Goal: Transaction & Acquisition: Purchase product/service

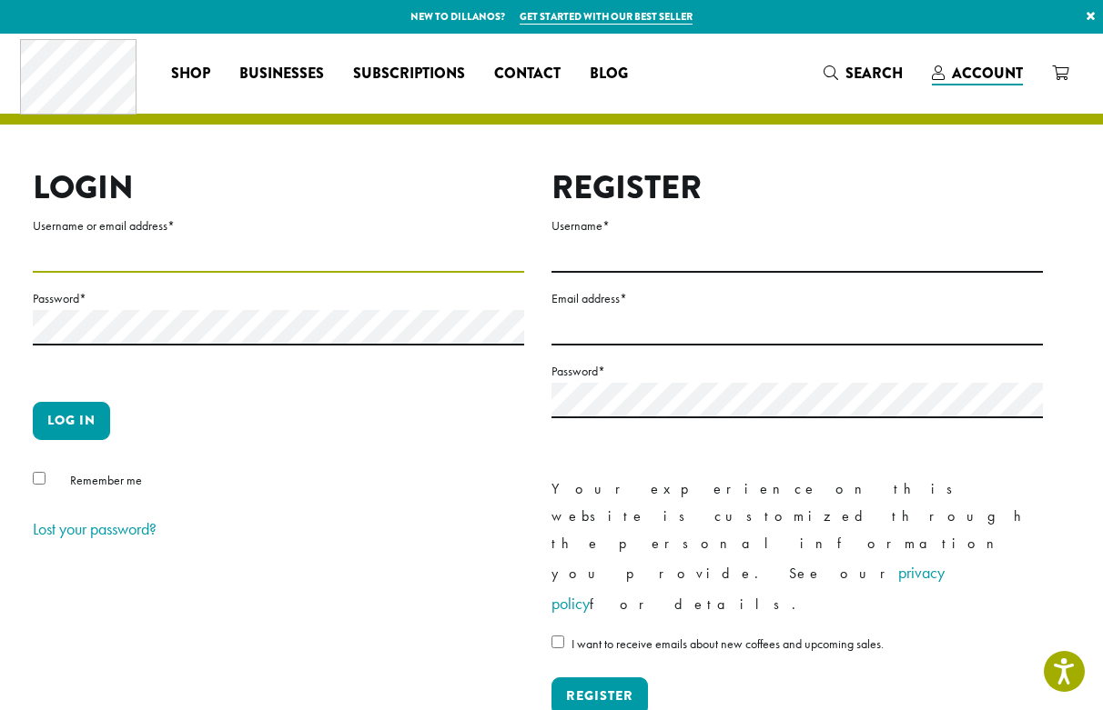
click at [96, 252] on input "Username or email address *" at bounding box center [278, 254] width 491 height 35
type input "**********"
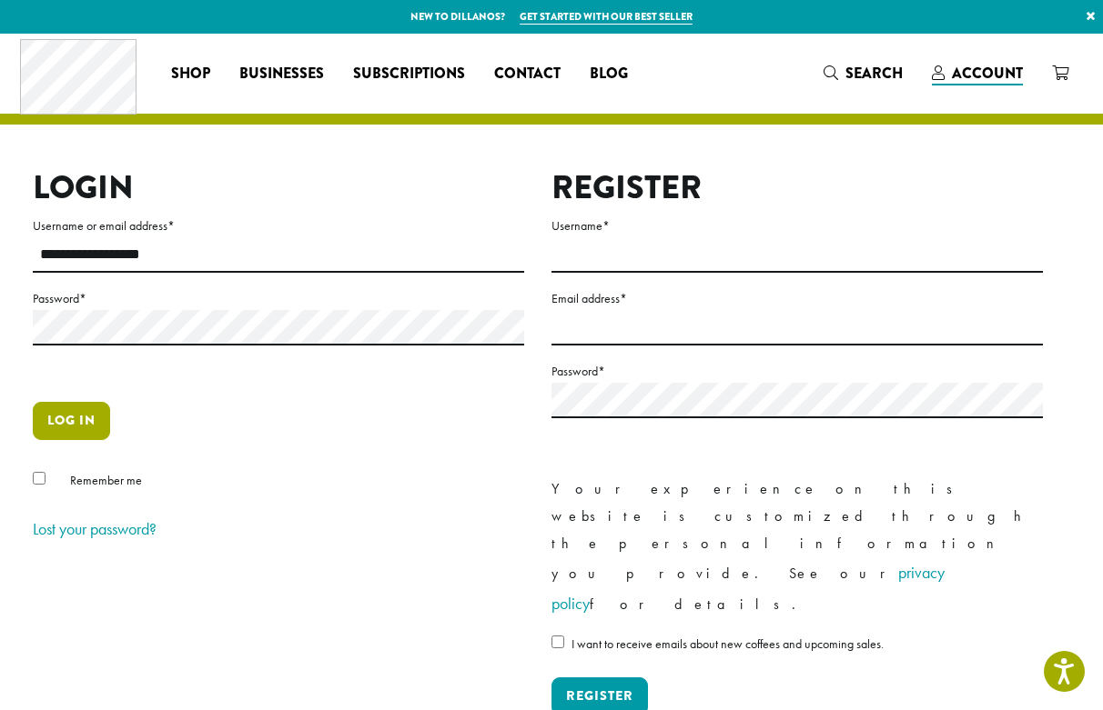
click at [61, 422] on button "Log in" at bounding box center [71, 421] width 77 height 38
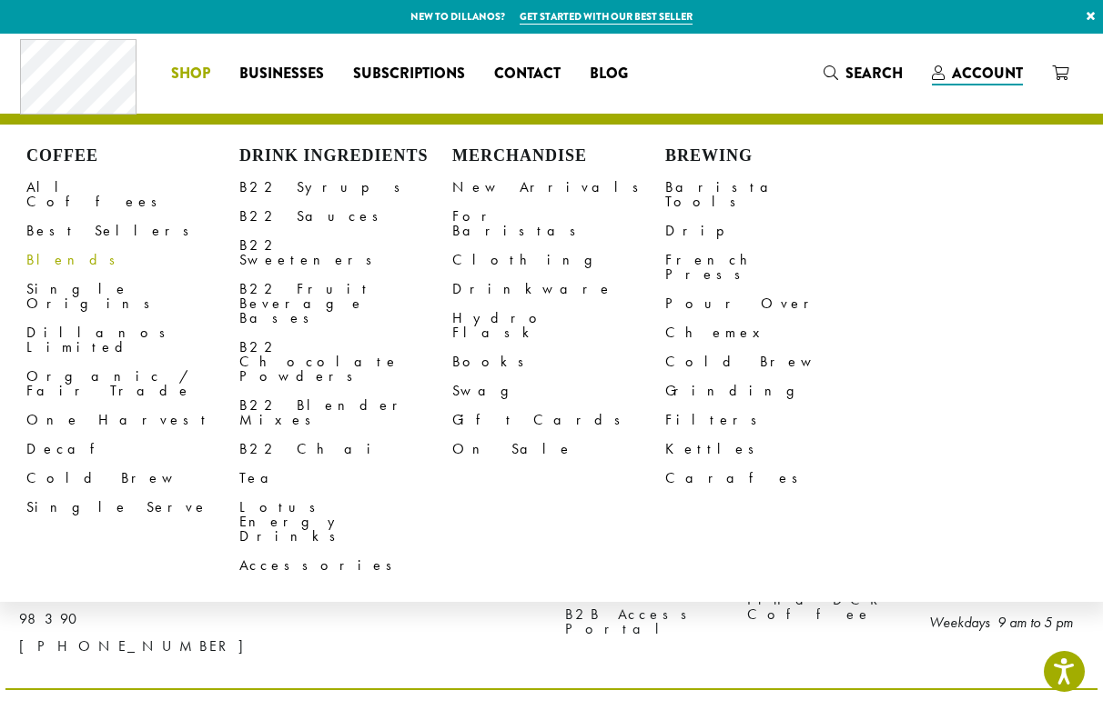
click at [35, 247] on link "Blends" at bounding box center [132, 260] width 213 height 29
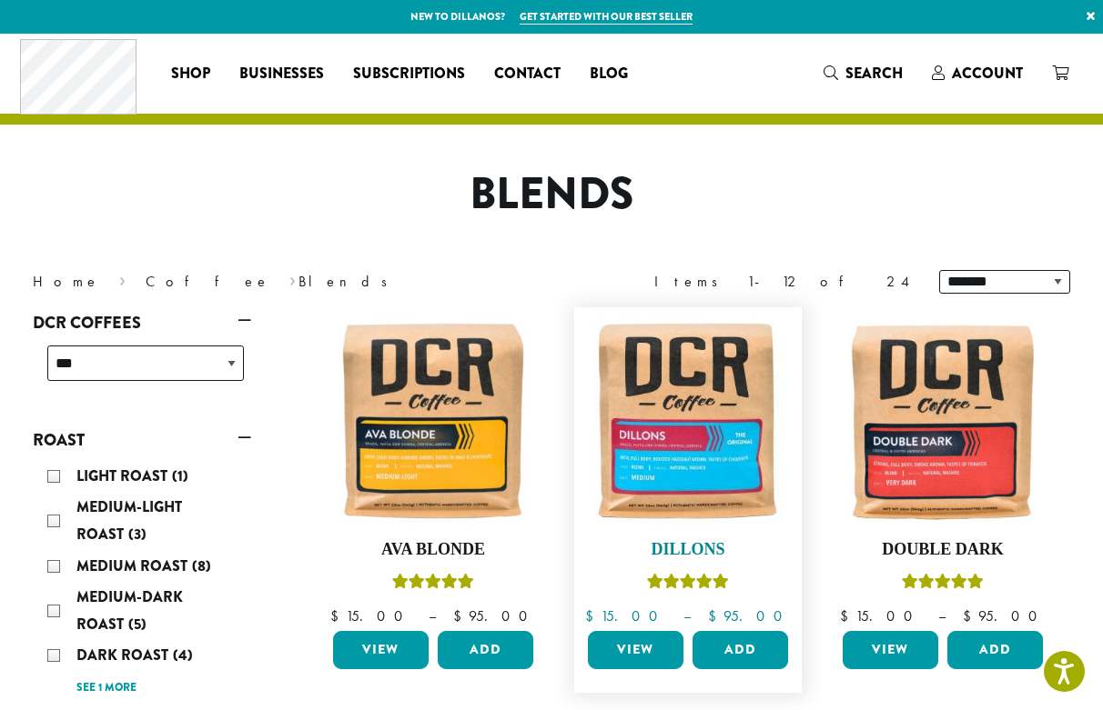
click at [693, 547] on h4 "Dillons" at bounding box center [687, 550] width 209 height 20
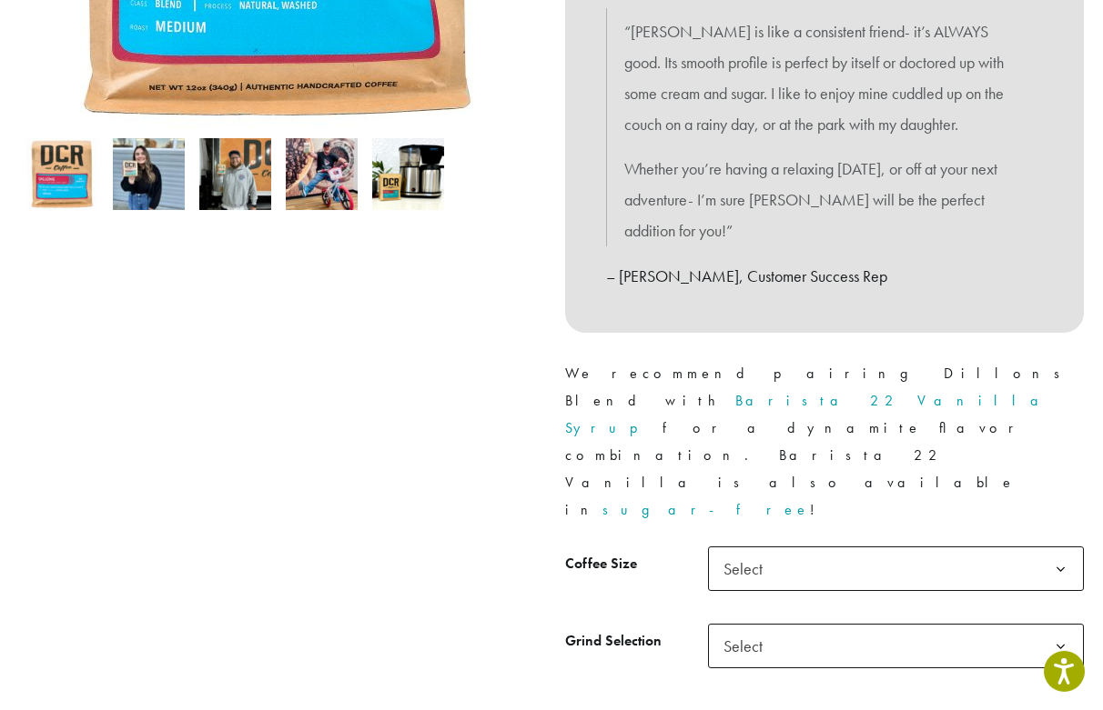
scroll to position [557, 0]
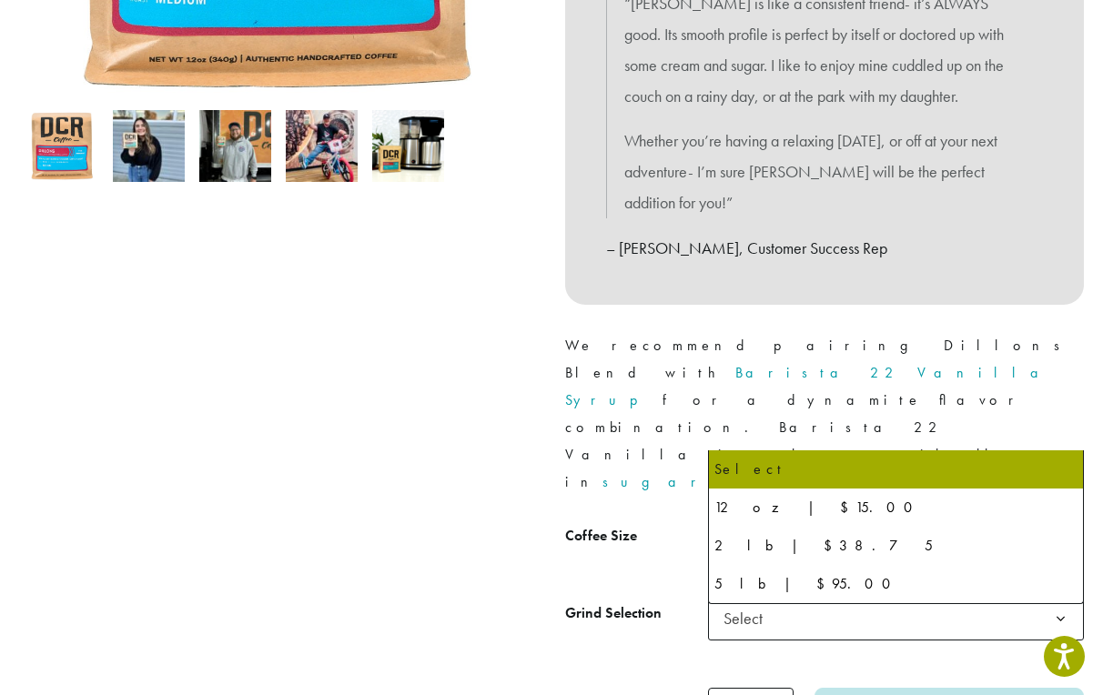
click at [1059, 519] on b at bounding box center [1060, 541] width 45 height 45
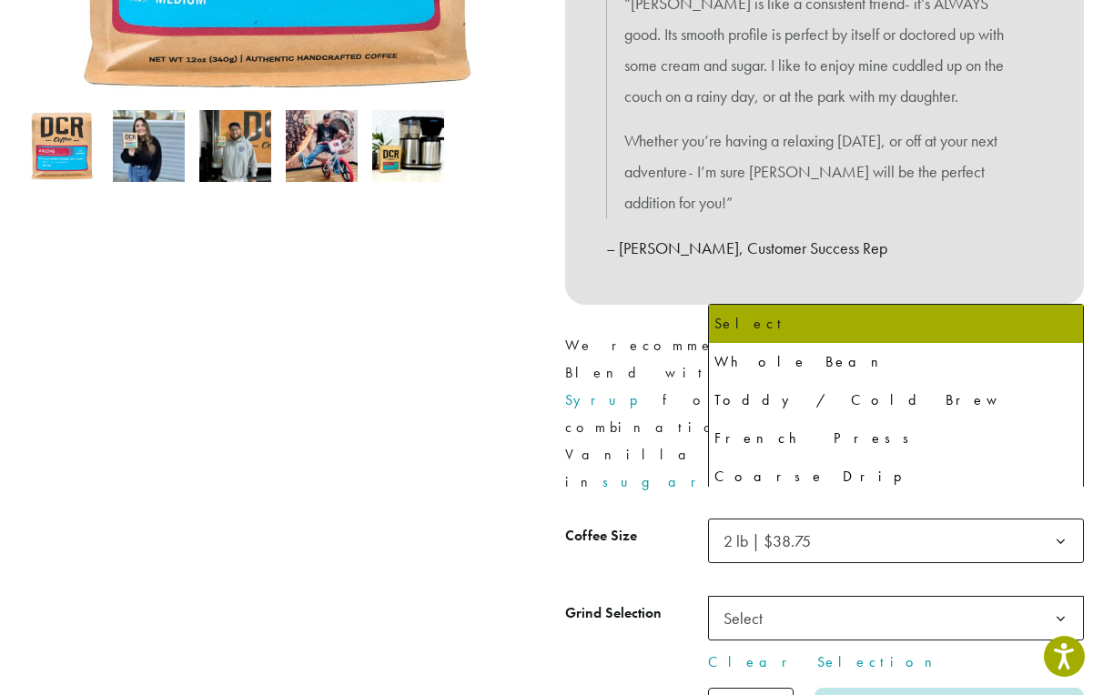
click at [1056, 597] on b at bounding box center [1060, 619] width 45 height 45
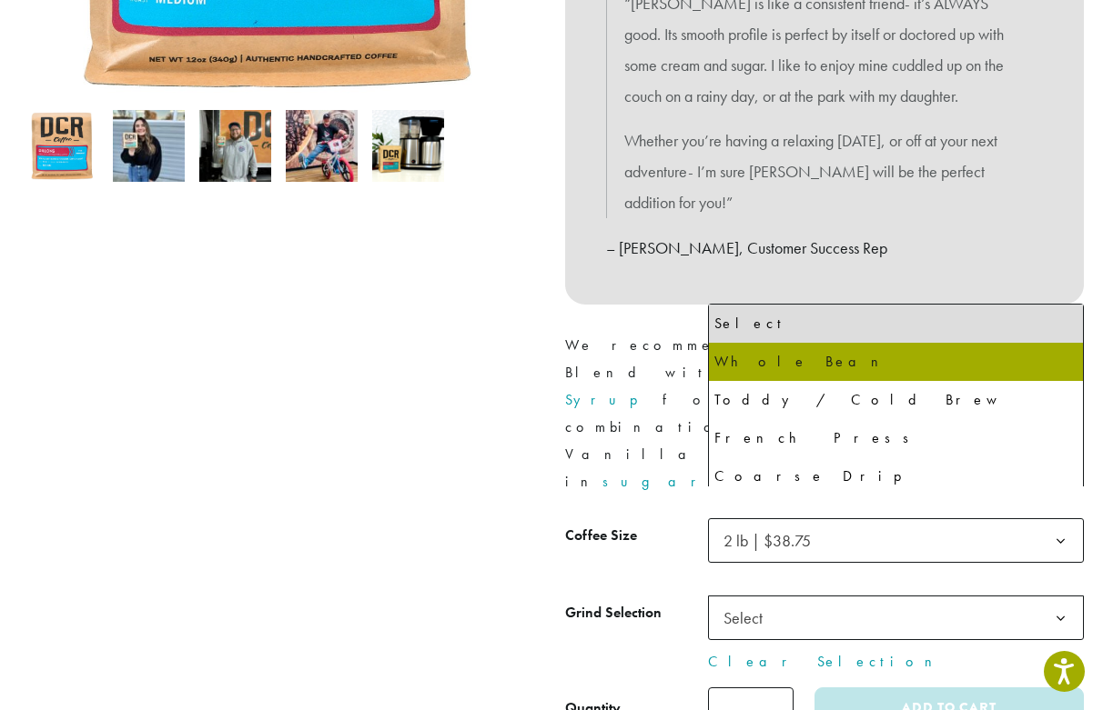
select select "**********"
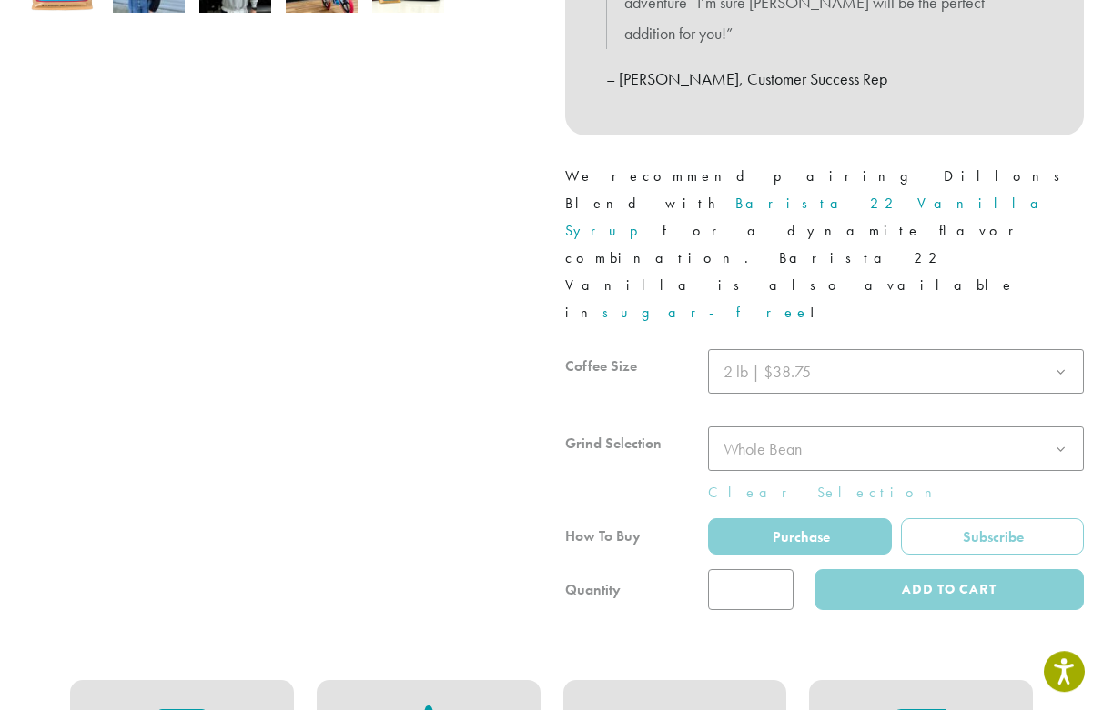
scroll to position [742, 0]
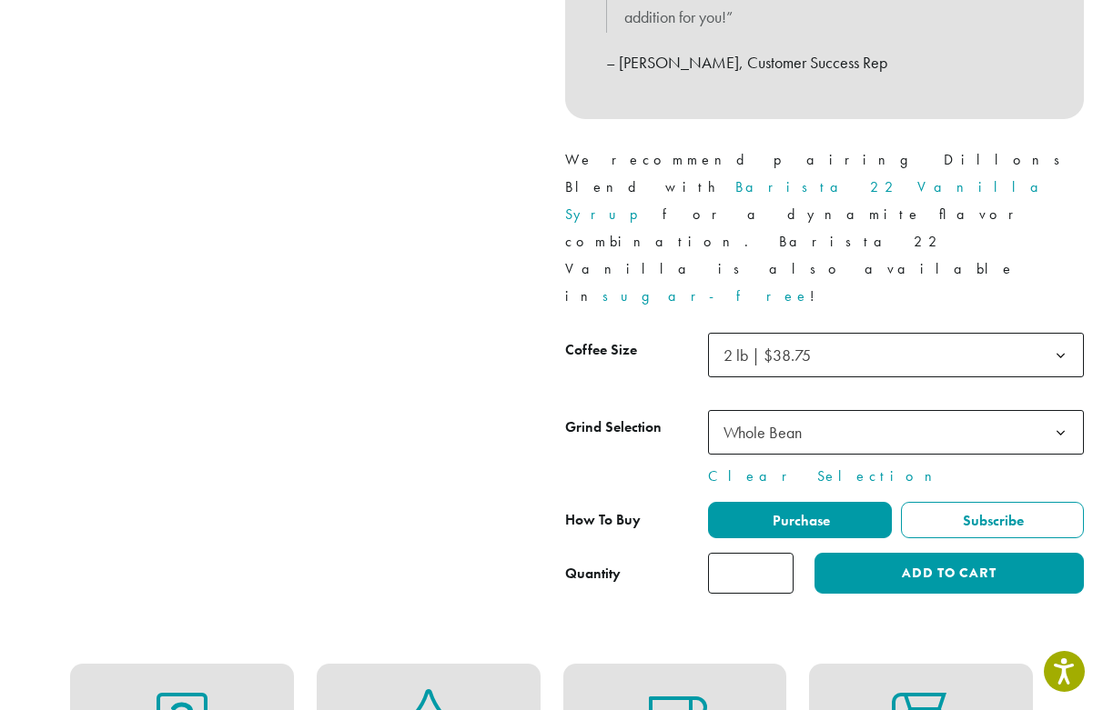
type input "*"
click at [779, 553] on input "*" at bounding box center [751, 573] width 86 height 41
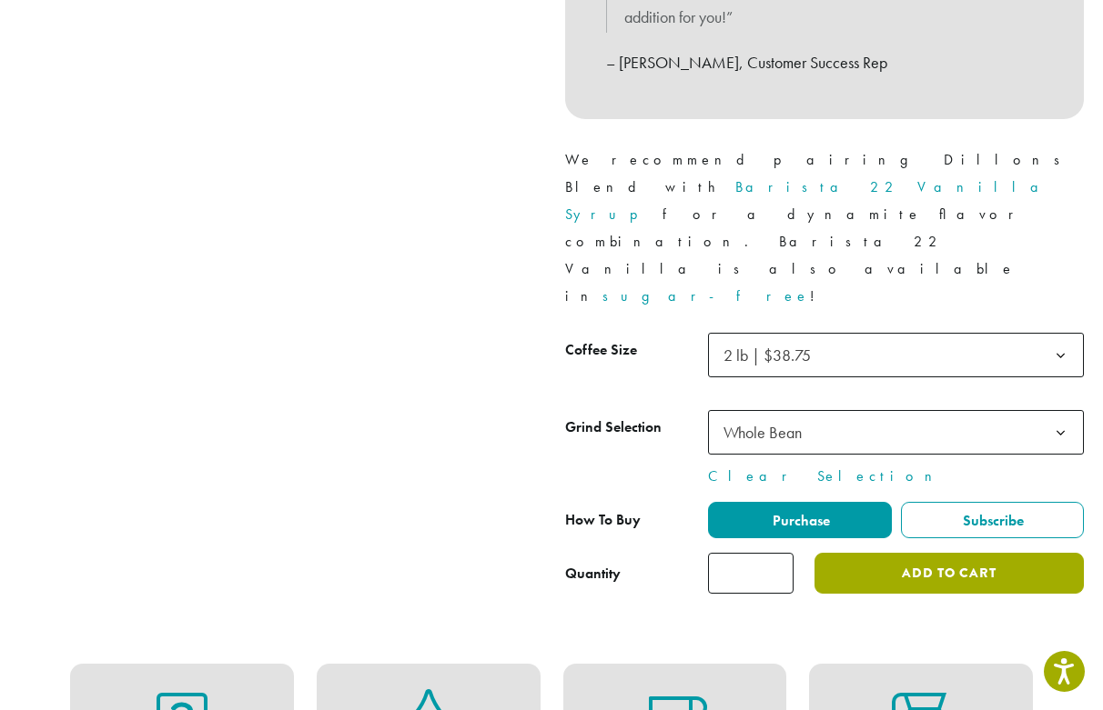
click at [942, 553] on button "Add to cart" at bounding box center [948, 573] width 269 height 41
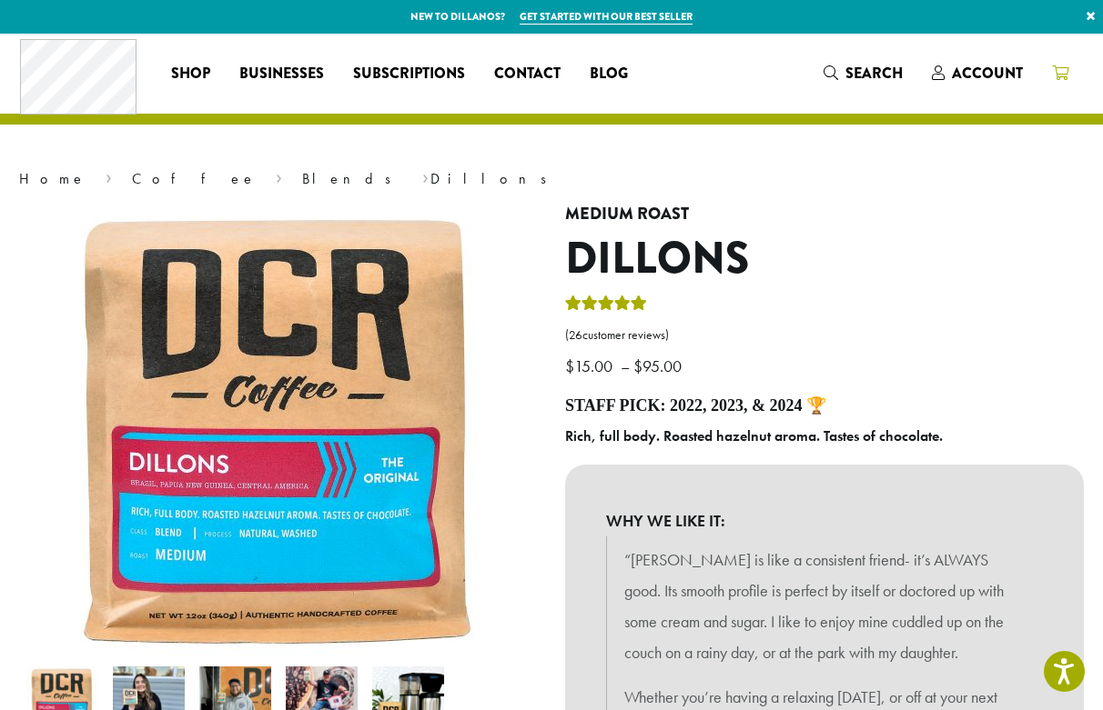
click at [1057, 67] on icon at bounding box center [1060, 73] width 16 height 15
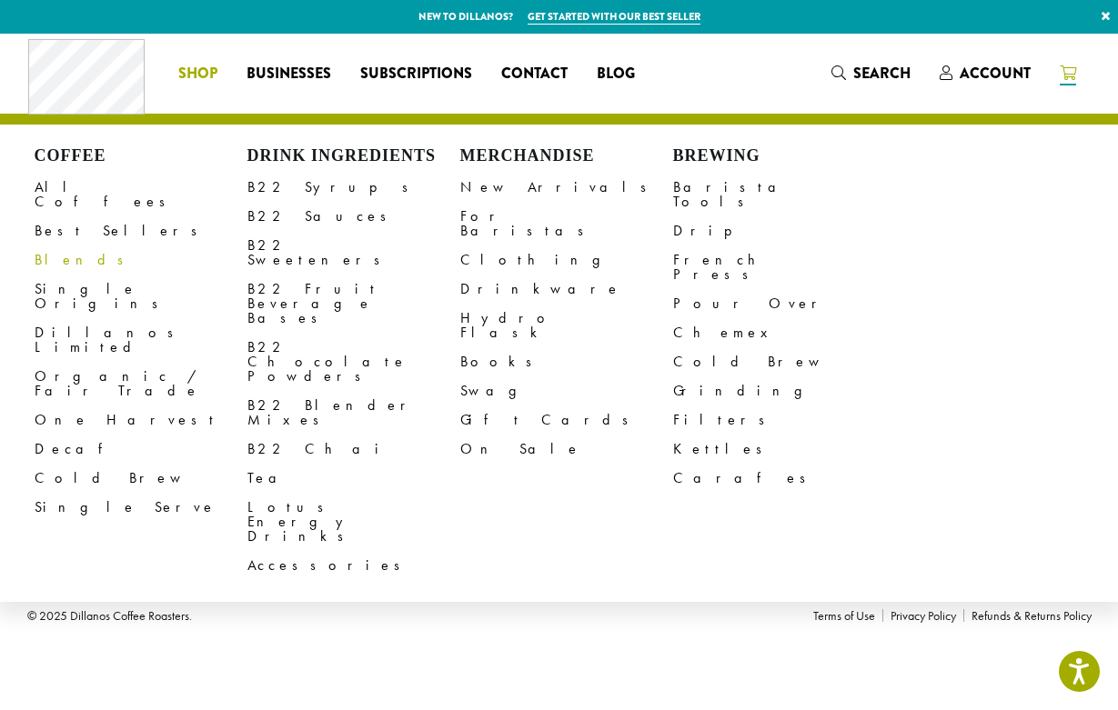
click at [59, 246] on link "Blends" at bounding box center [141, 260] width 213 height 29
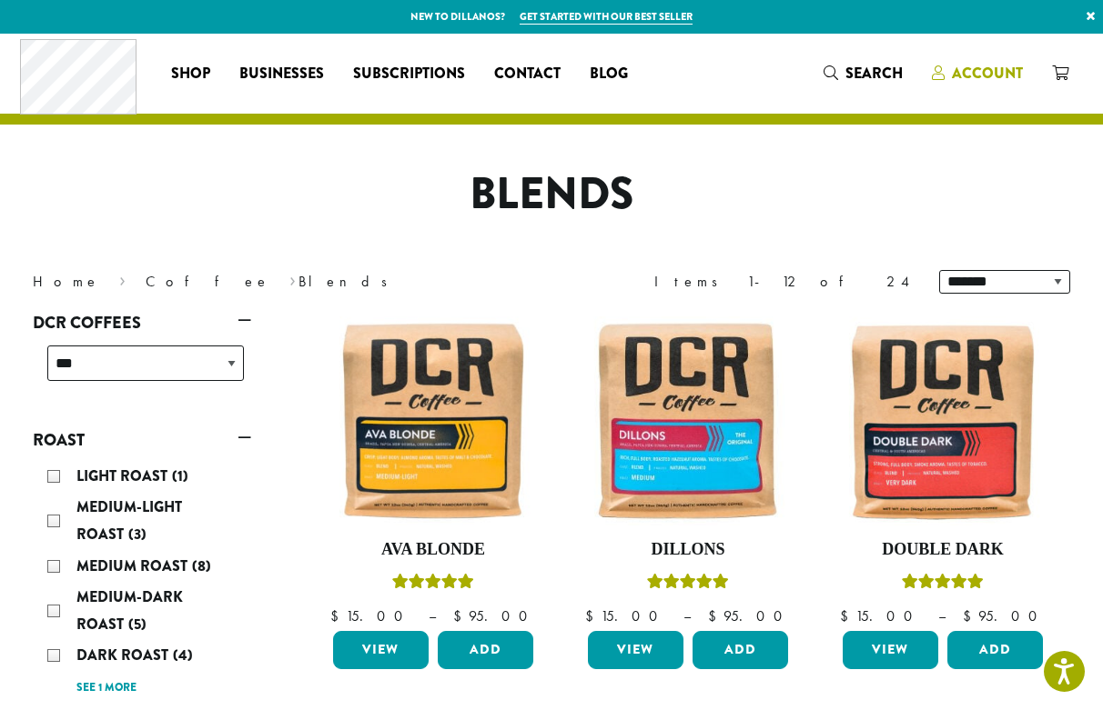
click at [980, 68] on span "Account" at bounding box center [987, 73] width 71 height 21
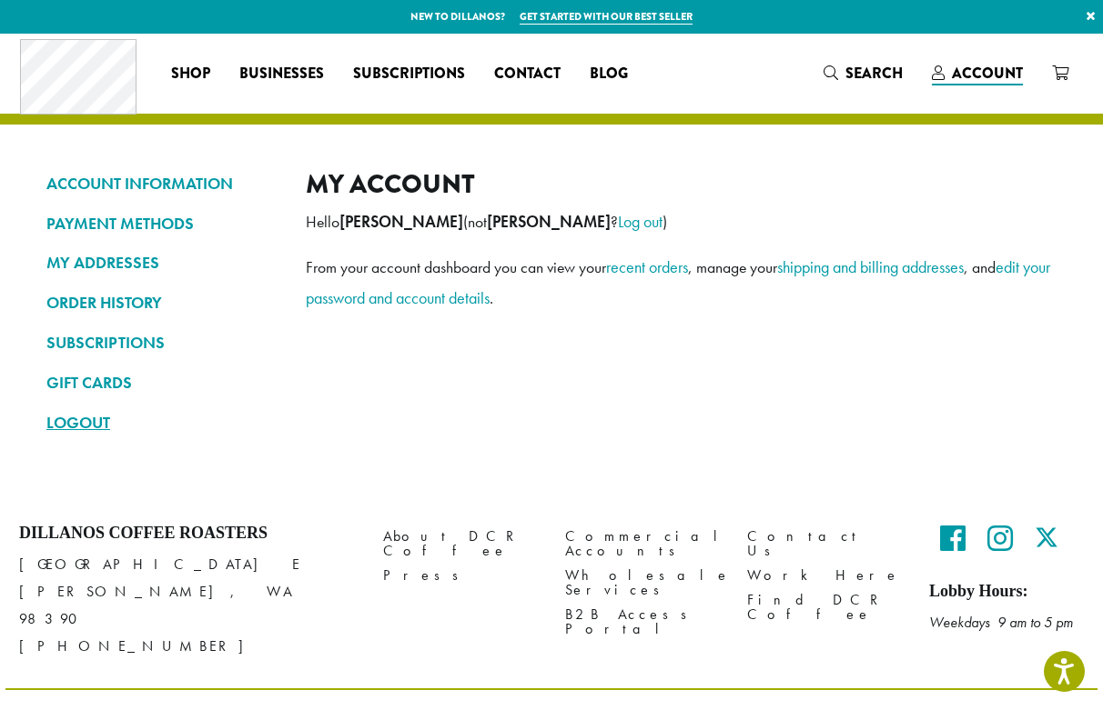
click at [78, 423] on link "LOGOUT" at bounding box center [162, 423] width 232 height 31
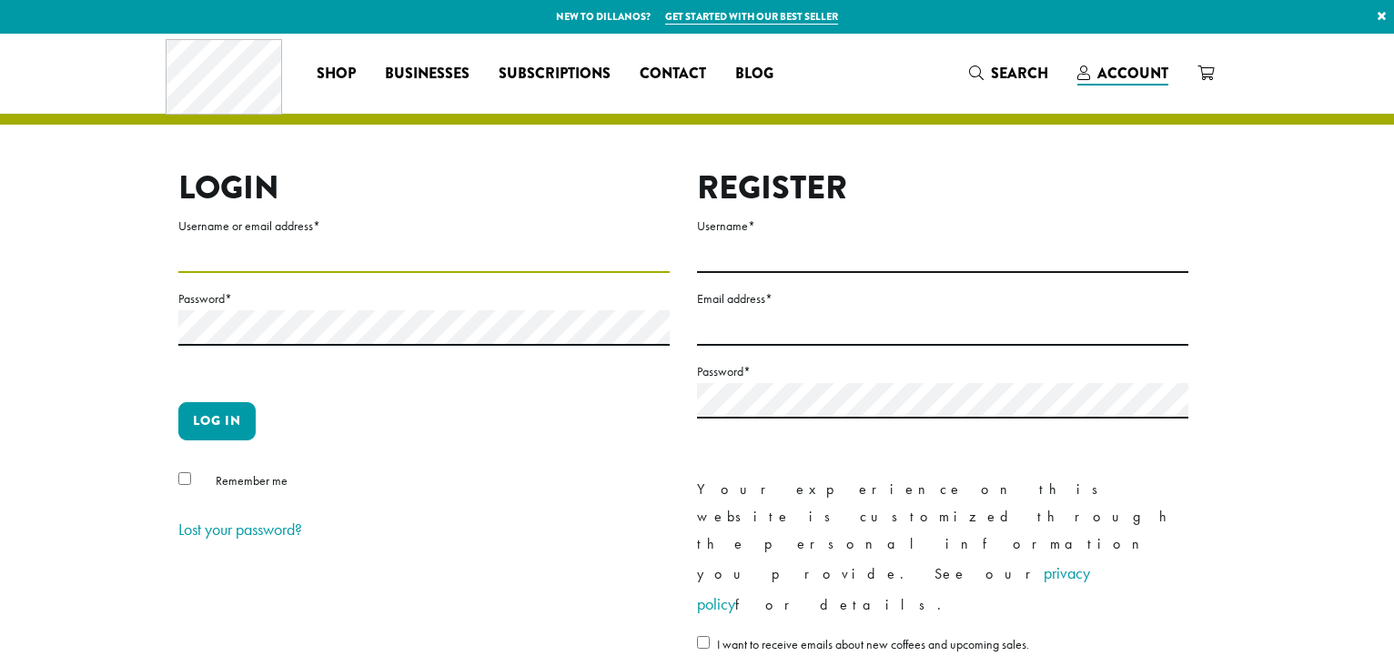
click at [229, 253] on input "Username or email address *" at bounding box center [423, 254] width 491 height 35
type input "**********"
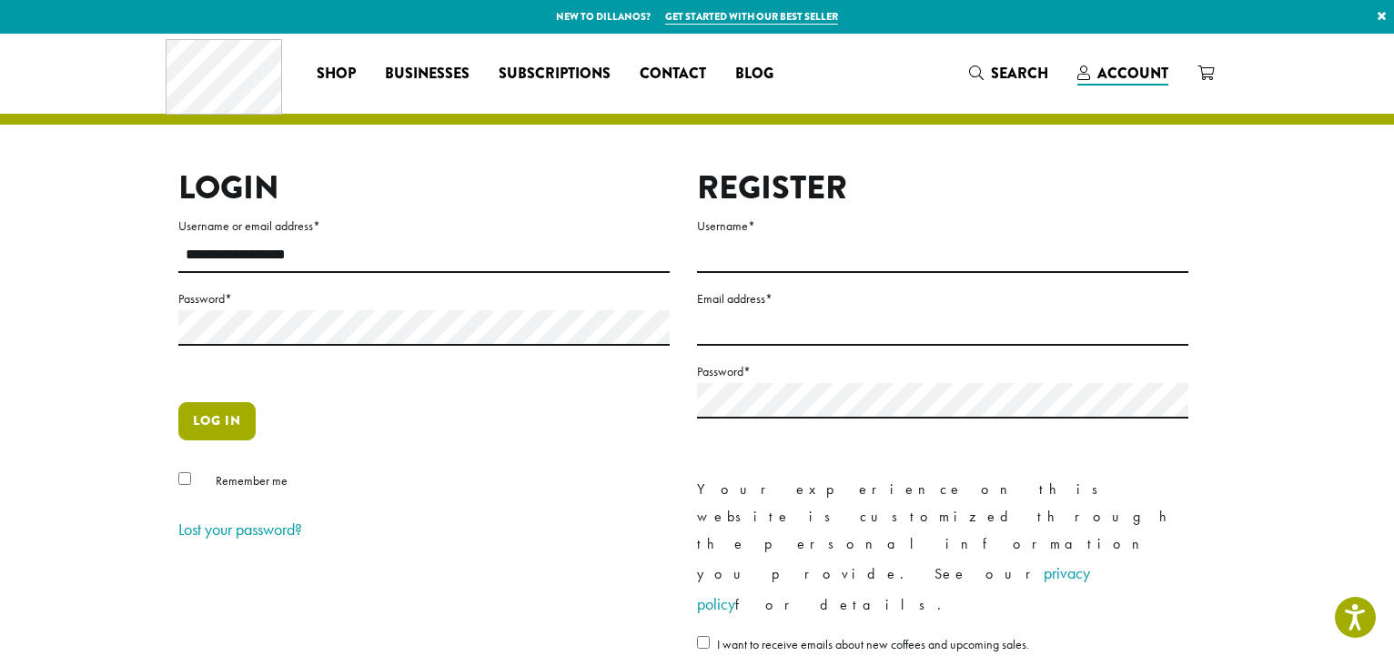
click at [217, 422] on button "Log in" at bounding box center [216, 421] width 77 height 38
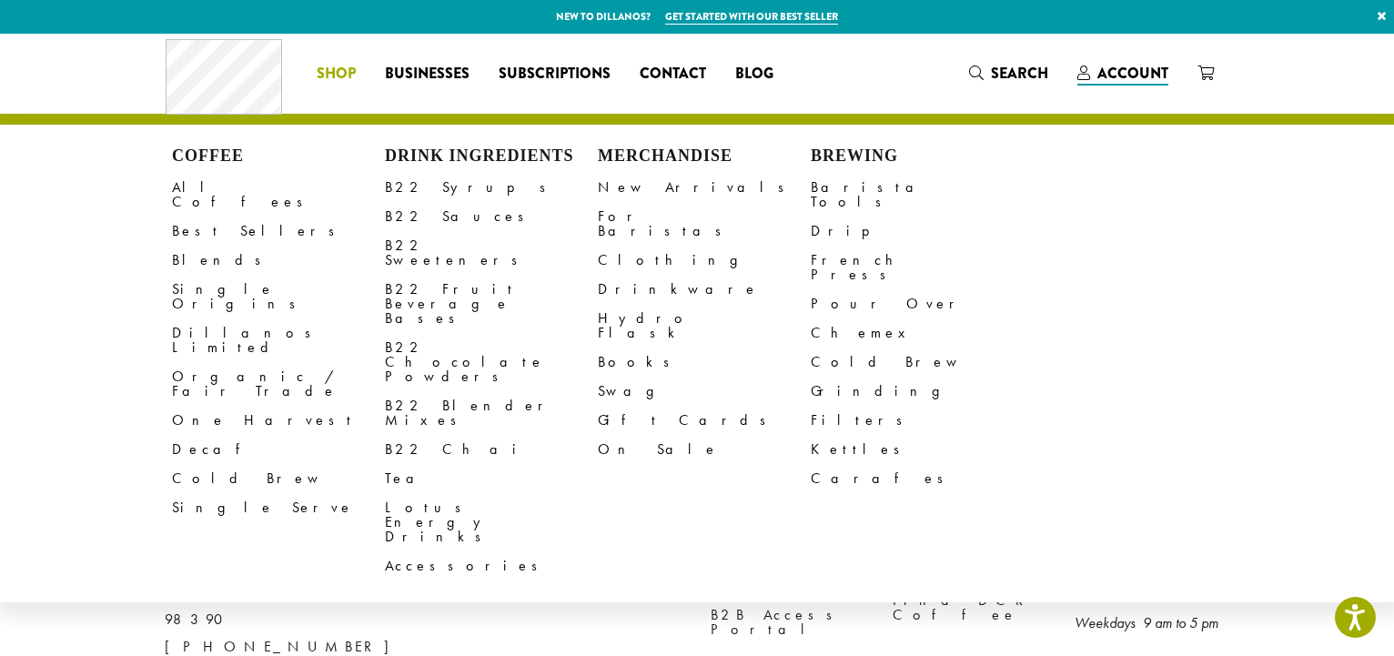
click at [344, 74] on span "Shop" at bounding box center [336, 74] width 39 height 23
click at [201, 249] on link "Blends" at bounding box center [278, 260] width 213 height 29
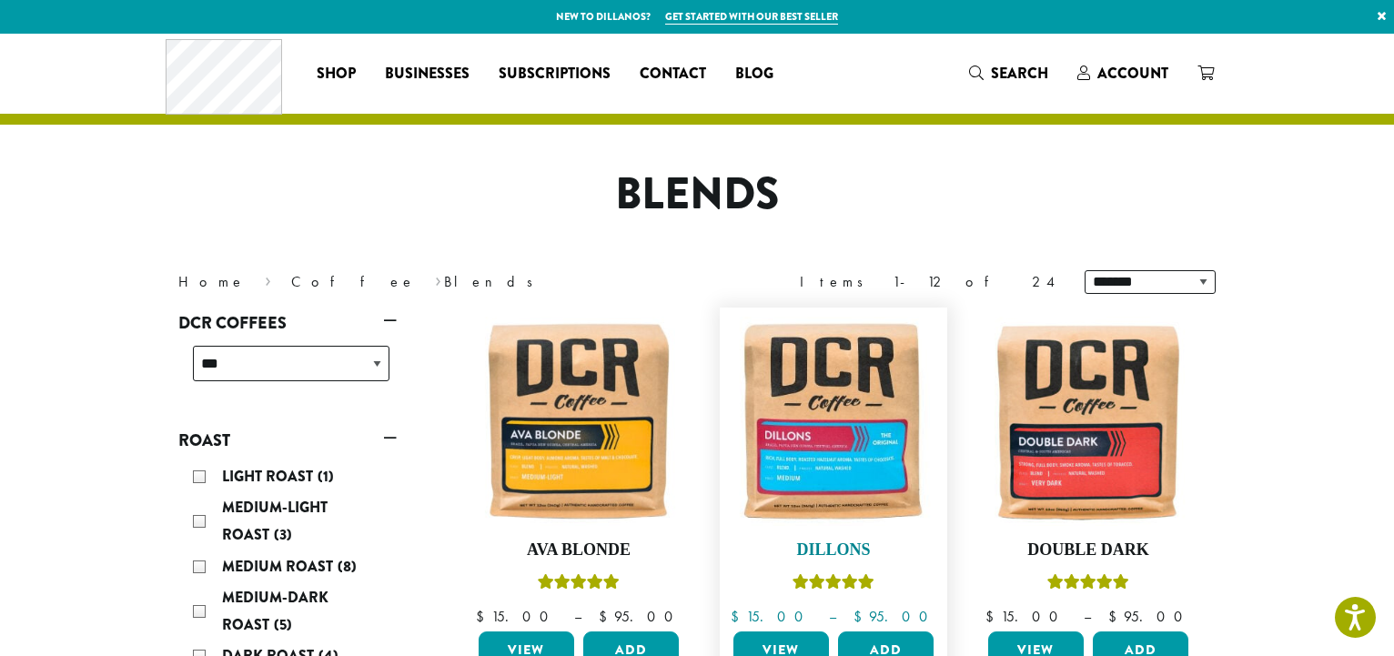
click at [843, 480] on img at bounding box center [833, 421] width 209 height 209
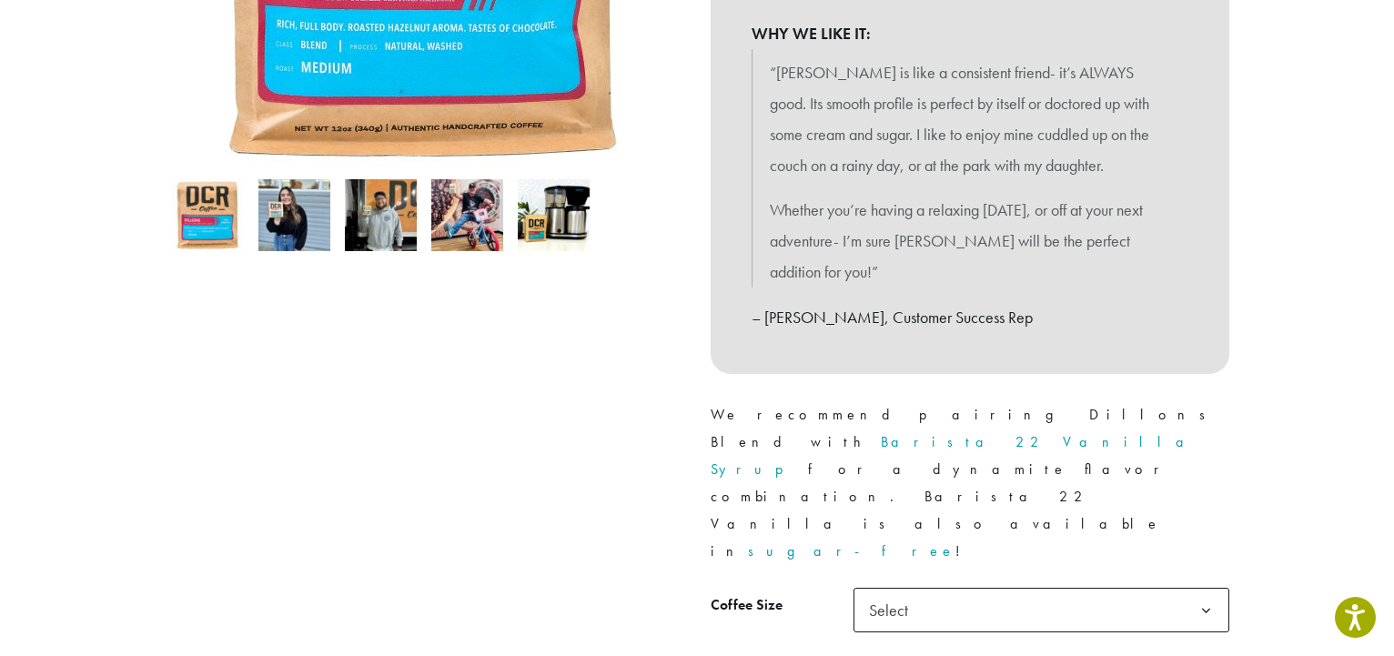
scroll to position [557, 0]
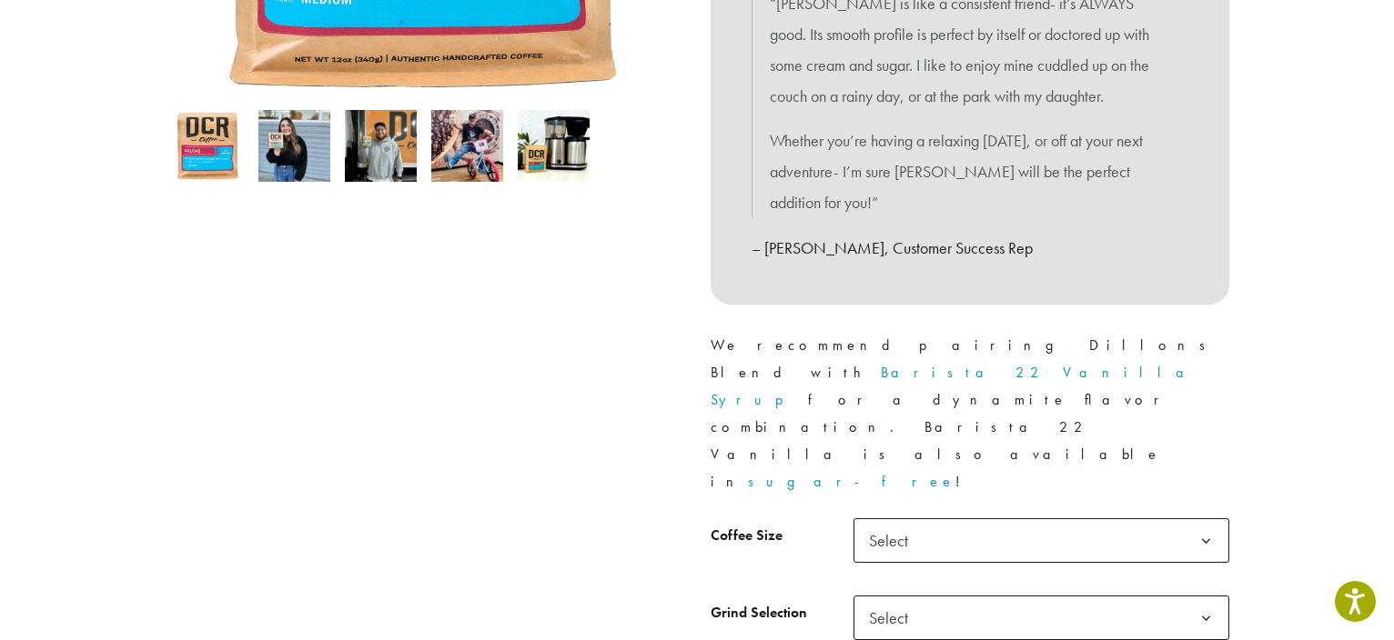
click at [1199, 519] on b at bounding box center [1206, 541] width 45 height 45
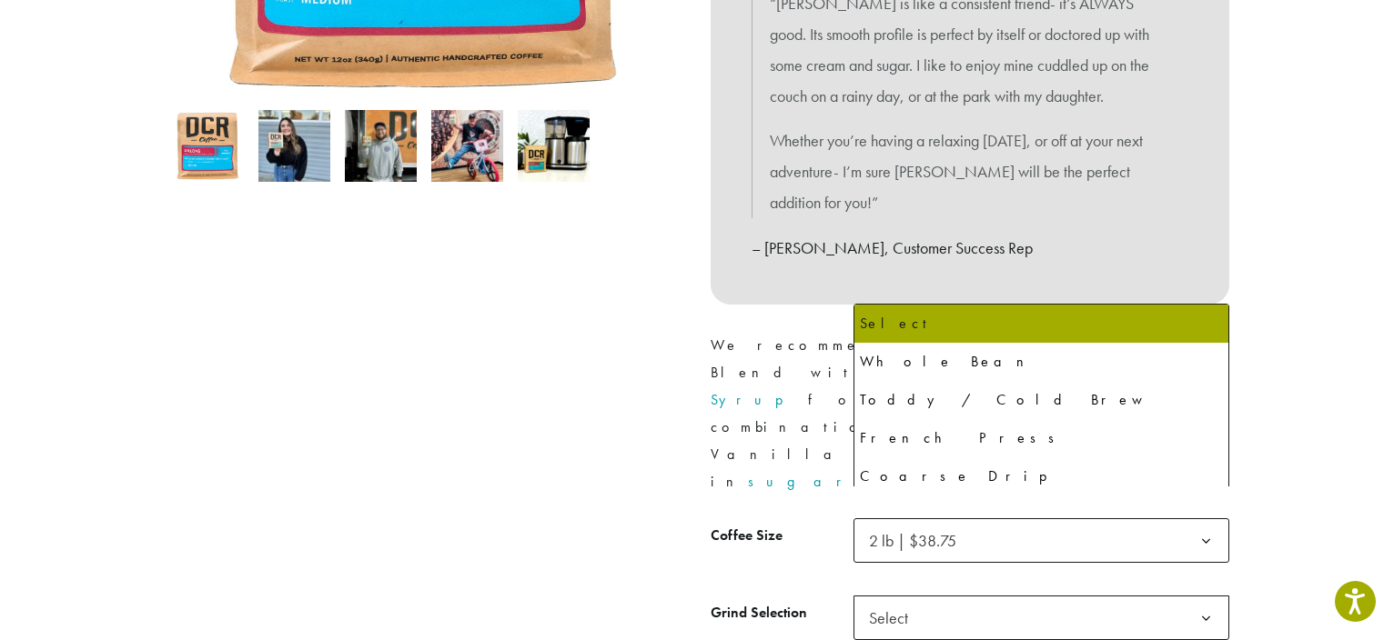
click at [1204, 597] on b at bounding box center [1206, 619] width 45 height 45
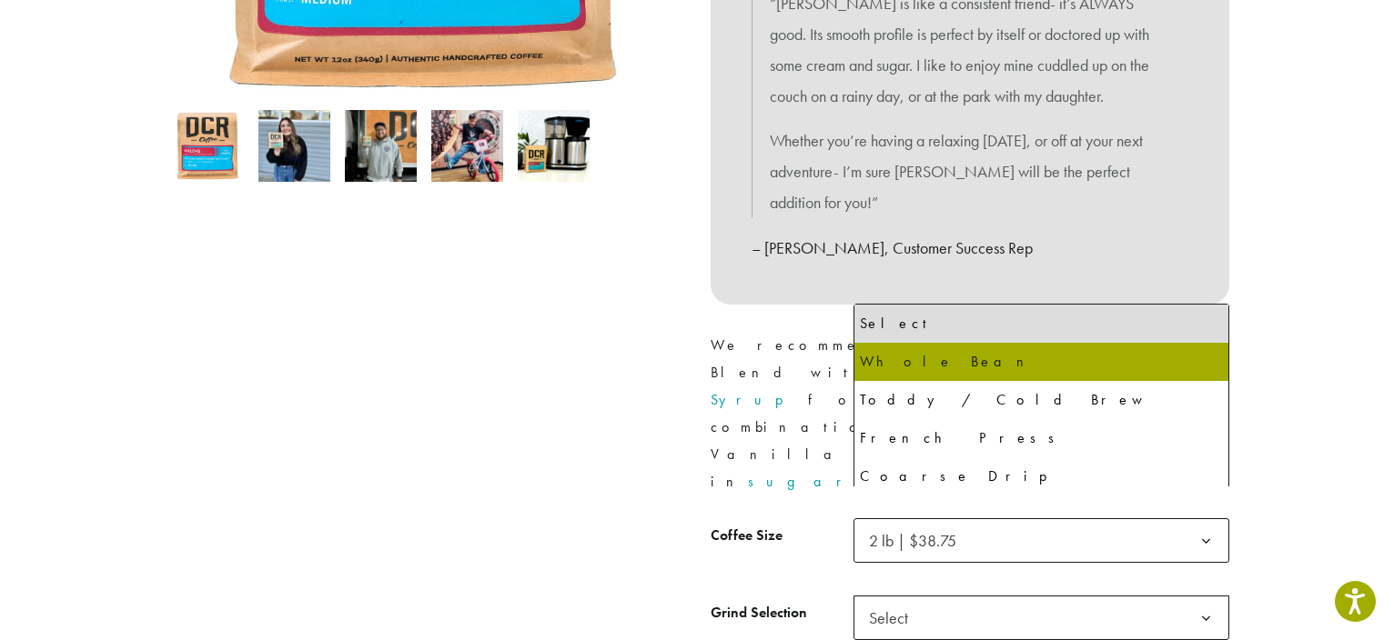
select select "**********"
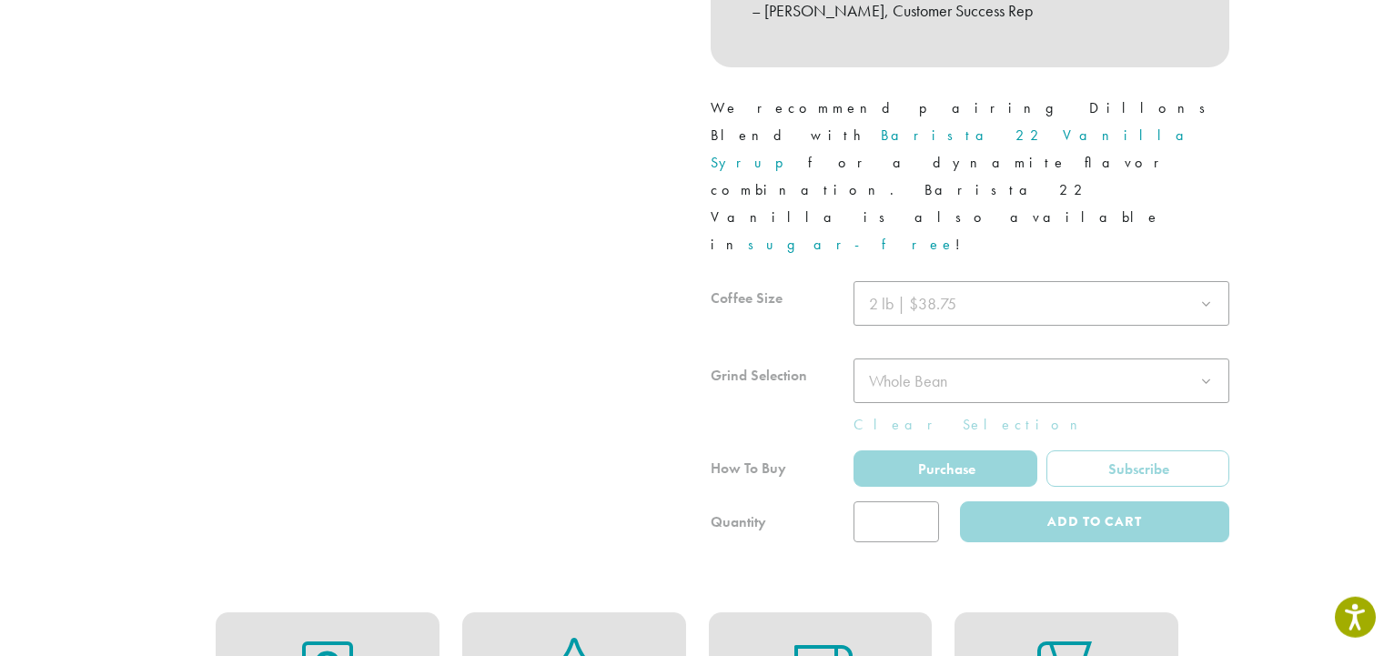
scroll to position [835, 0]
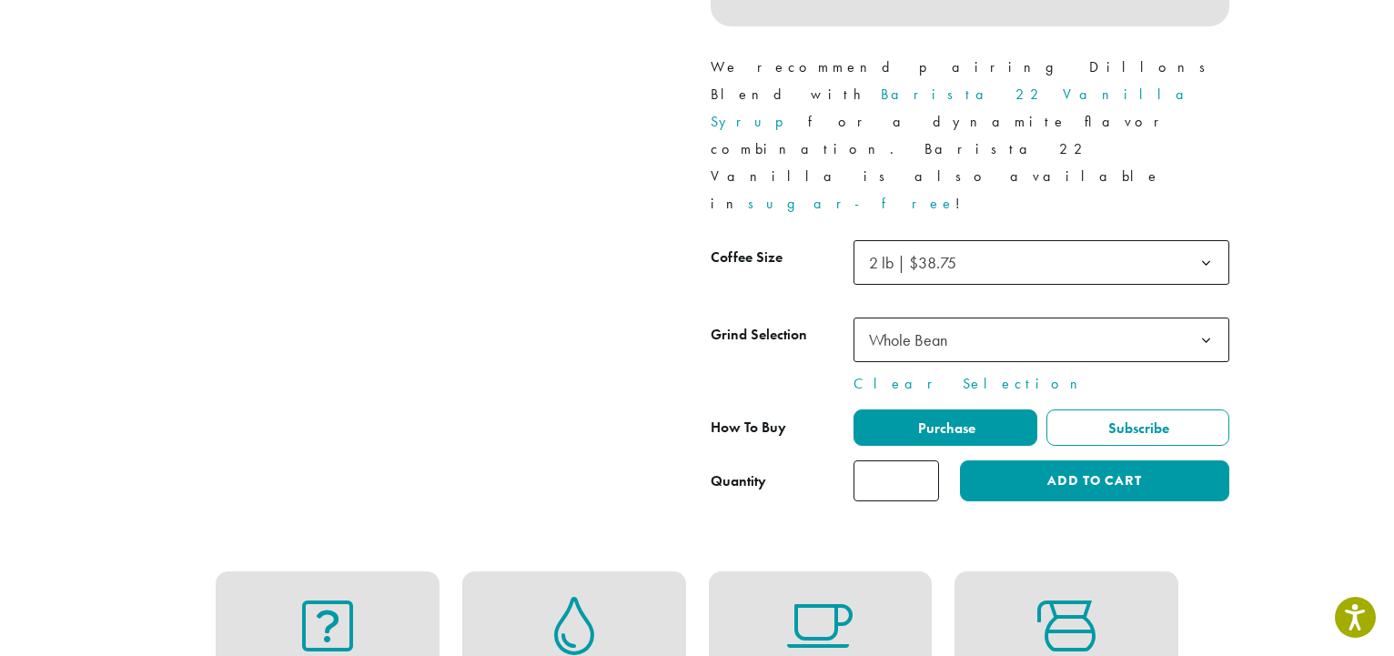
type input "*"
click at [922, 460] on input "*" at bounding box center [896, 480] width 86 height 41
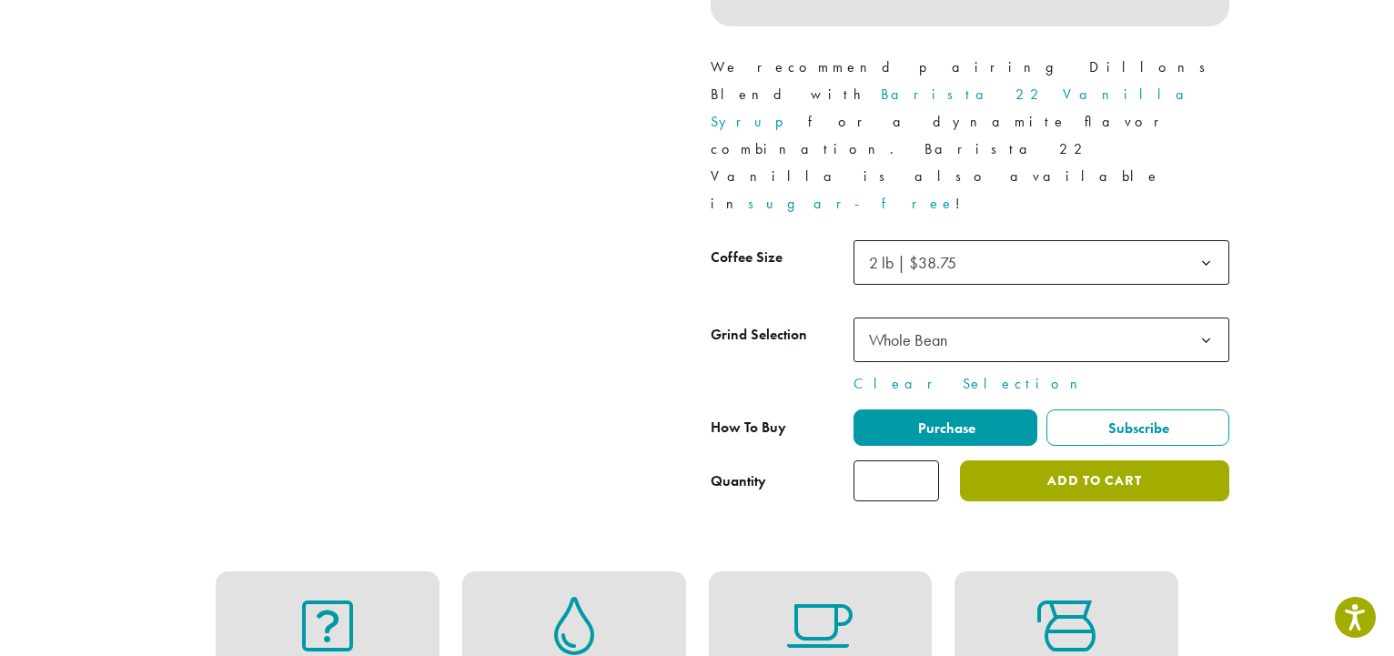
click at [1090, 460] on button "Add to cart" at bounding box center [1094, 480] width 269 height 41
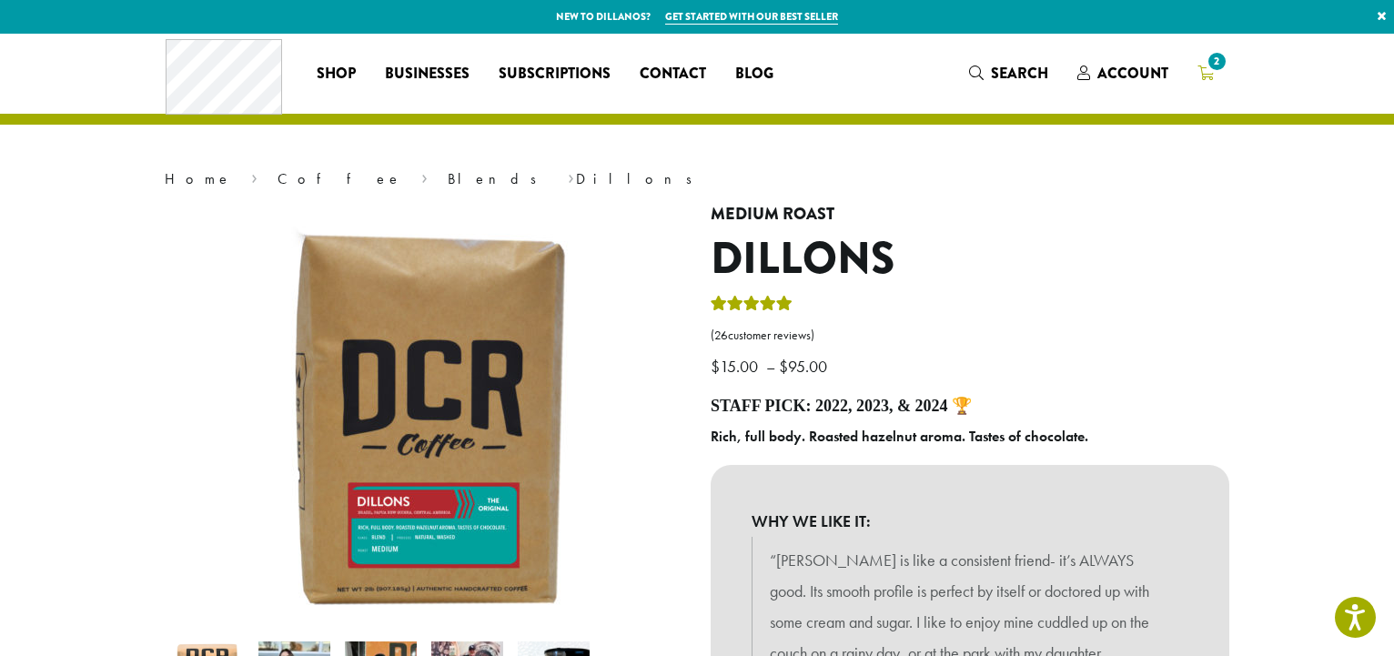
click at [1211, 64] on span "2" at bounding box center [1216, 61] width 25 height 25
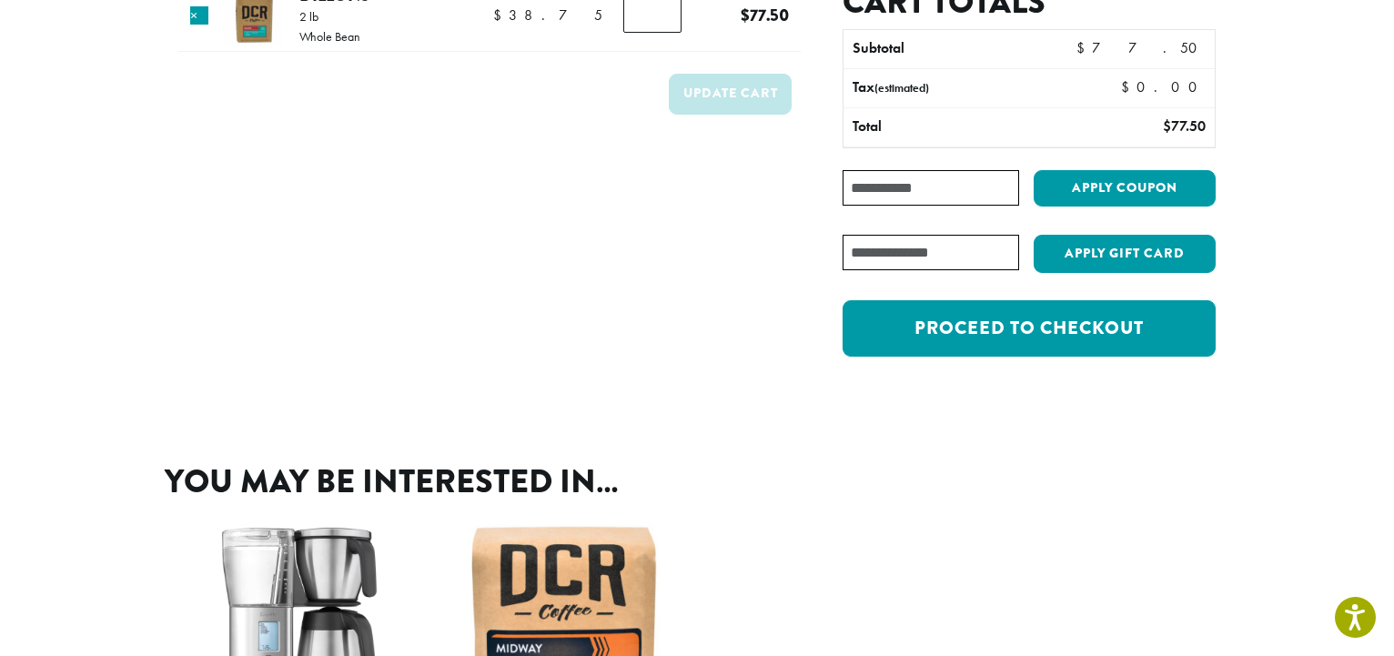
scroll to position [278, 0]
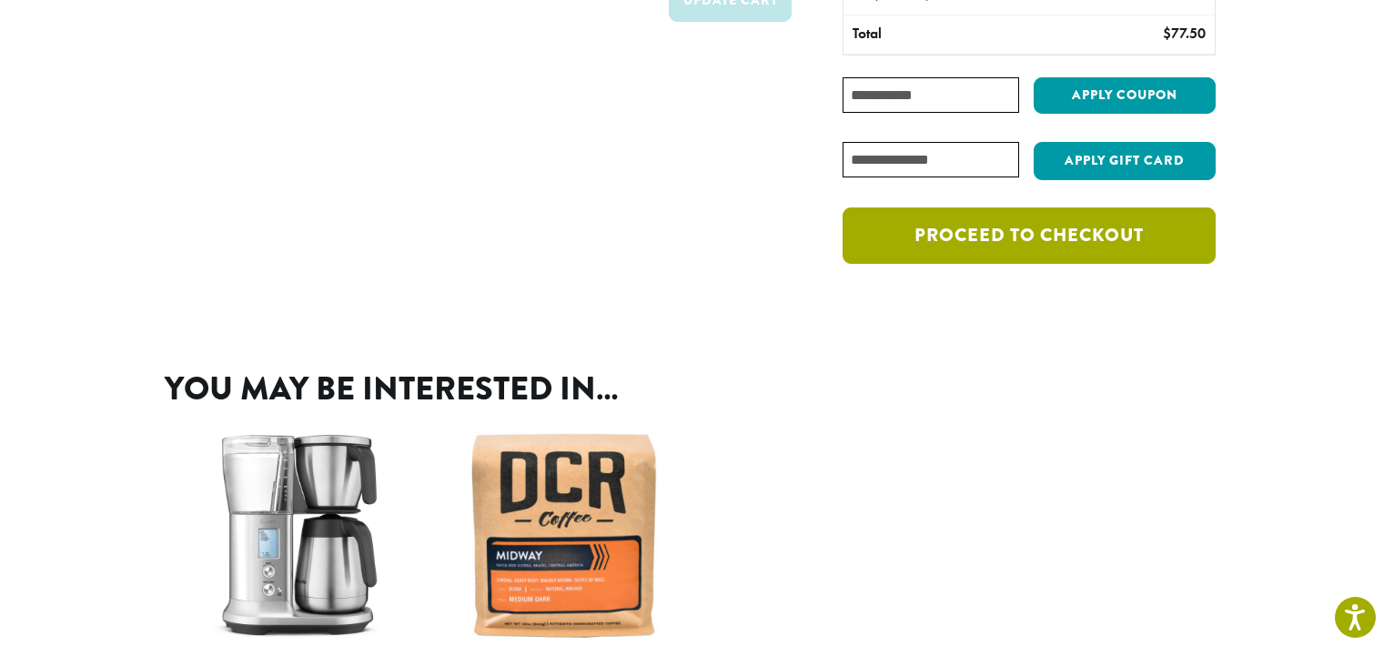
click at [1053, 236] on link "Proceed to checkout" at bounding box center [1028, 235] width 373 height 56
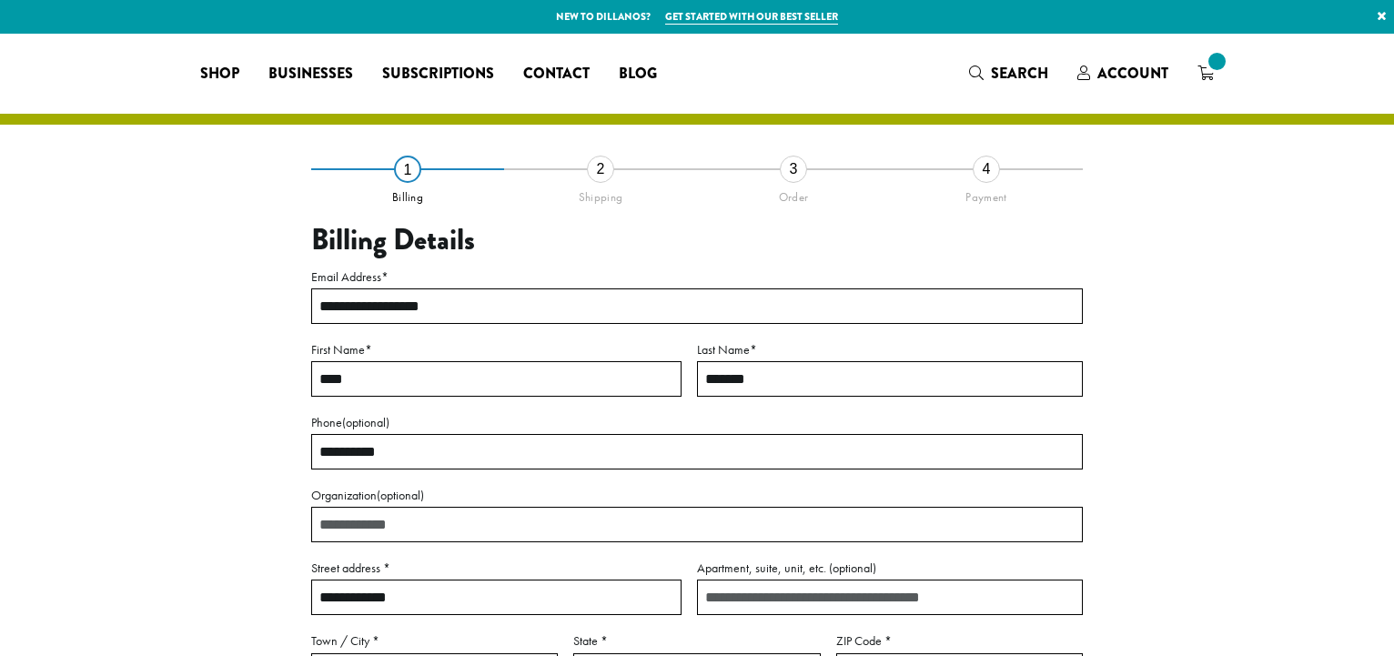
select select "**"
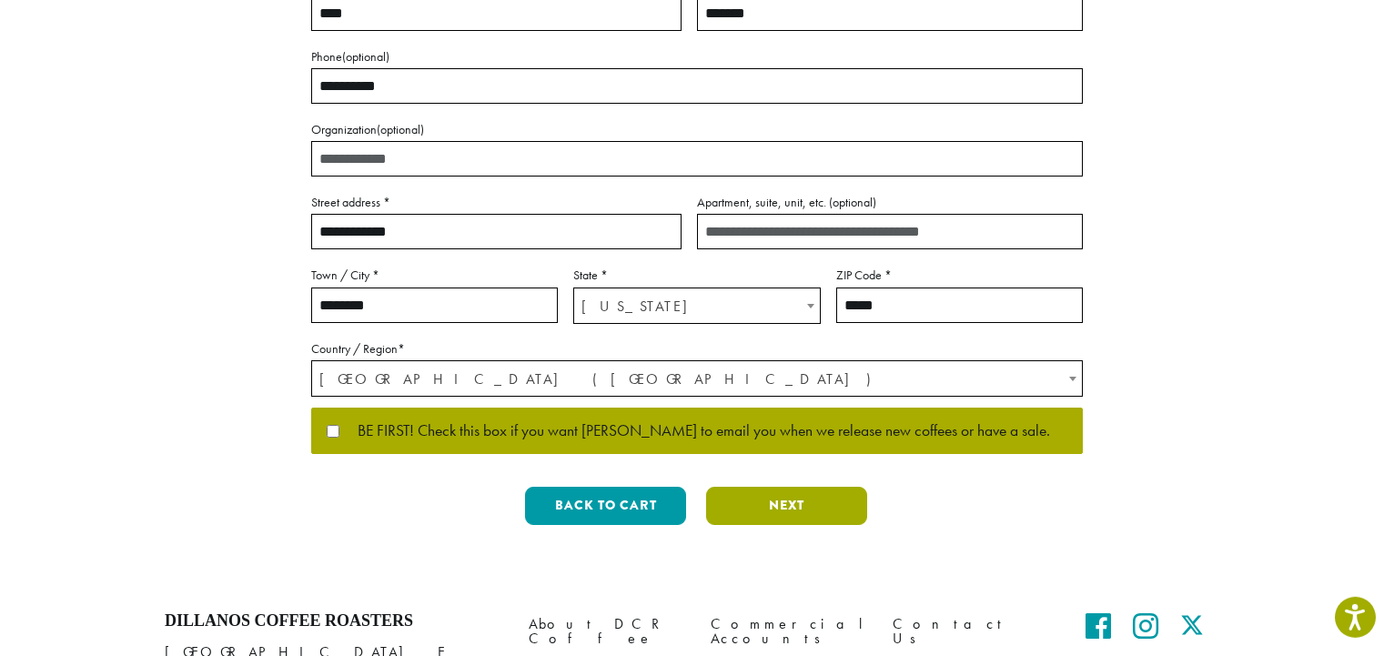
scroll to position [371, 0]
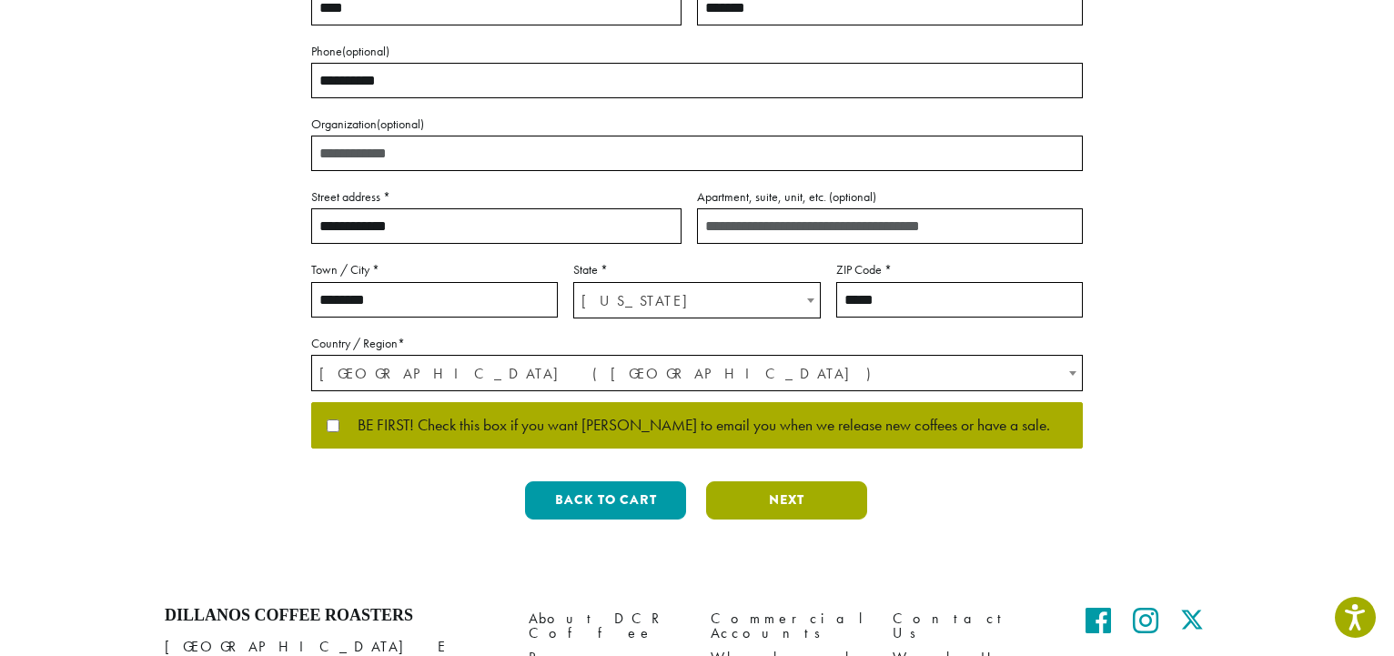
click at [793, 501] on button "Next" at bounding box center [786, 500] width 161 height 38
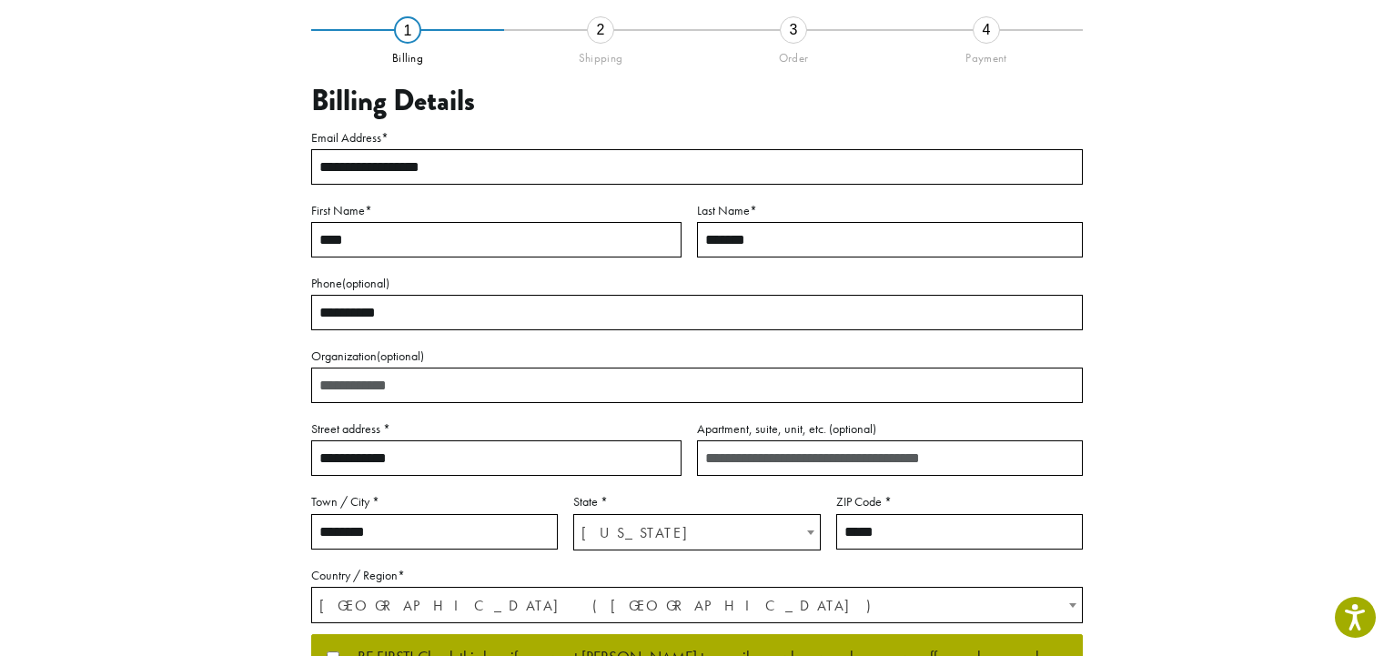
scroll to position [105, 0]
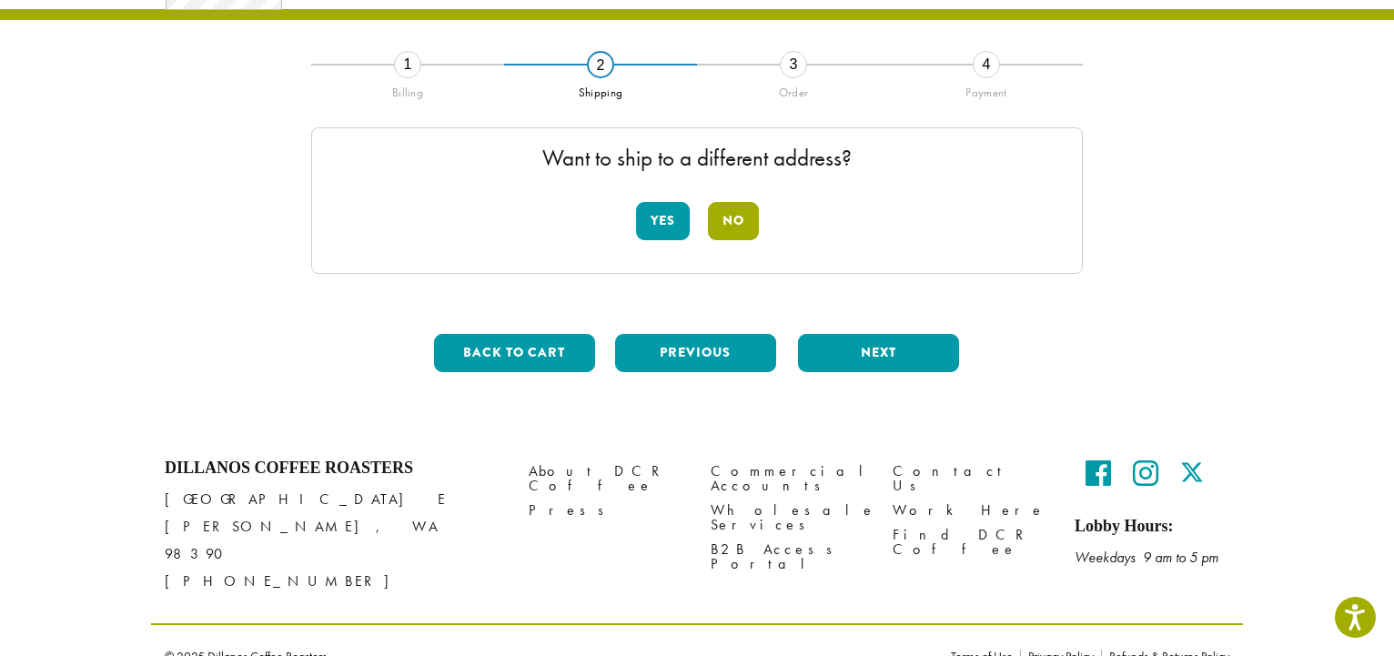
click at [735, 217] on button "No" at bounding box center [733, 221] width 51 height 38
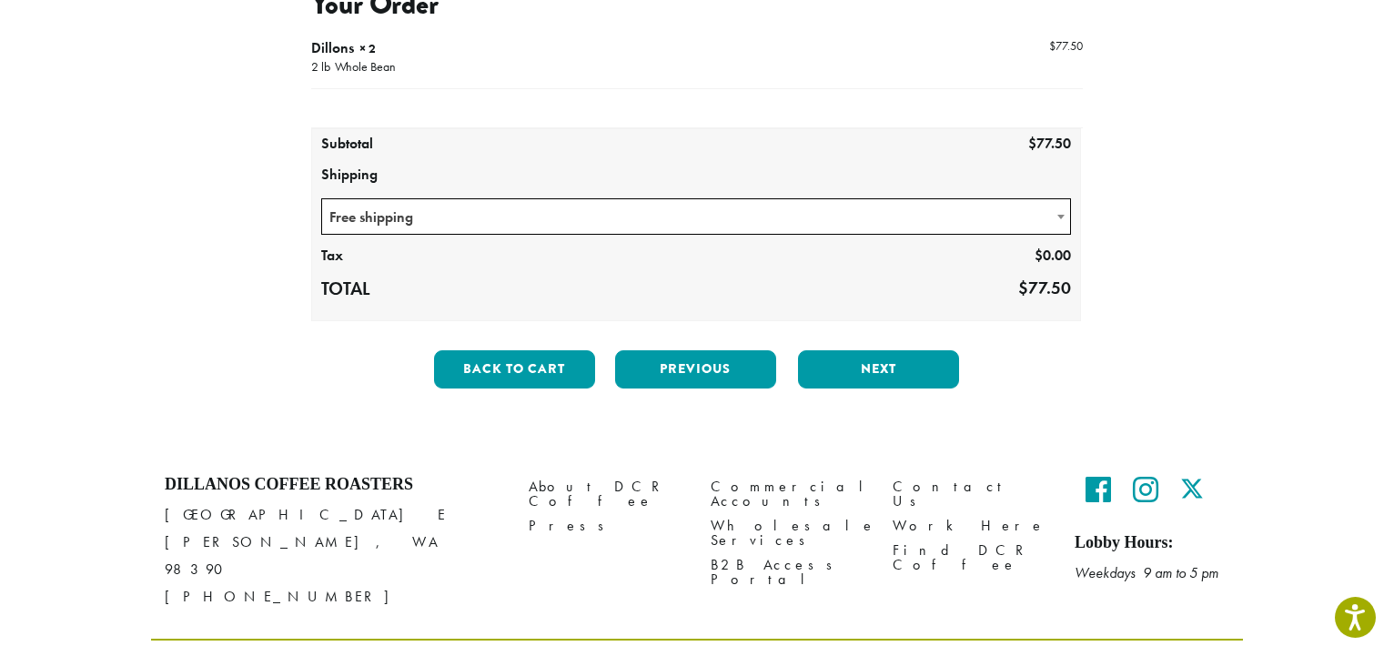
scroll to position [259, 0]
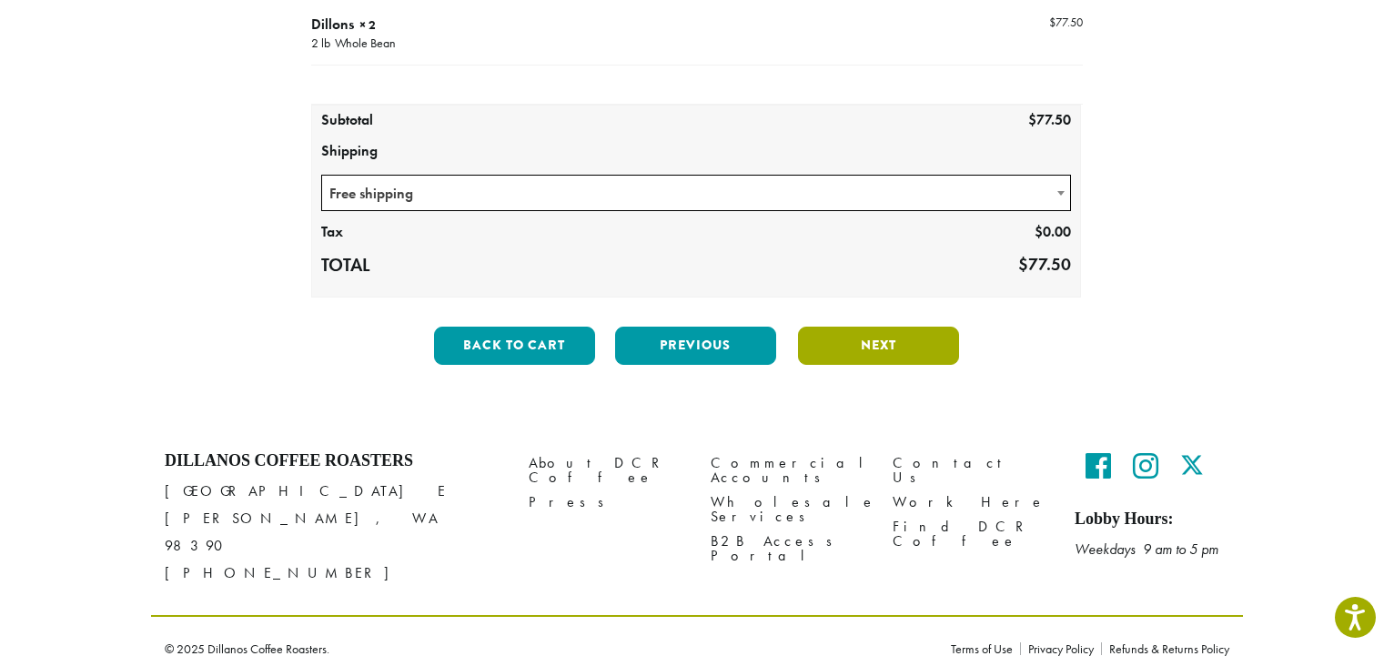
click at [899, 343] on button "Next" at bounding box center [878, 346] width 161 height 38
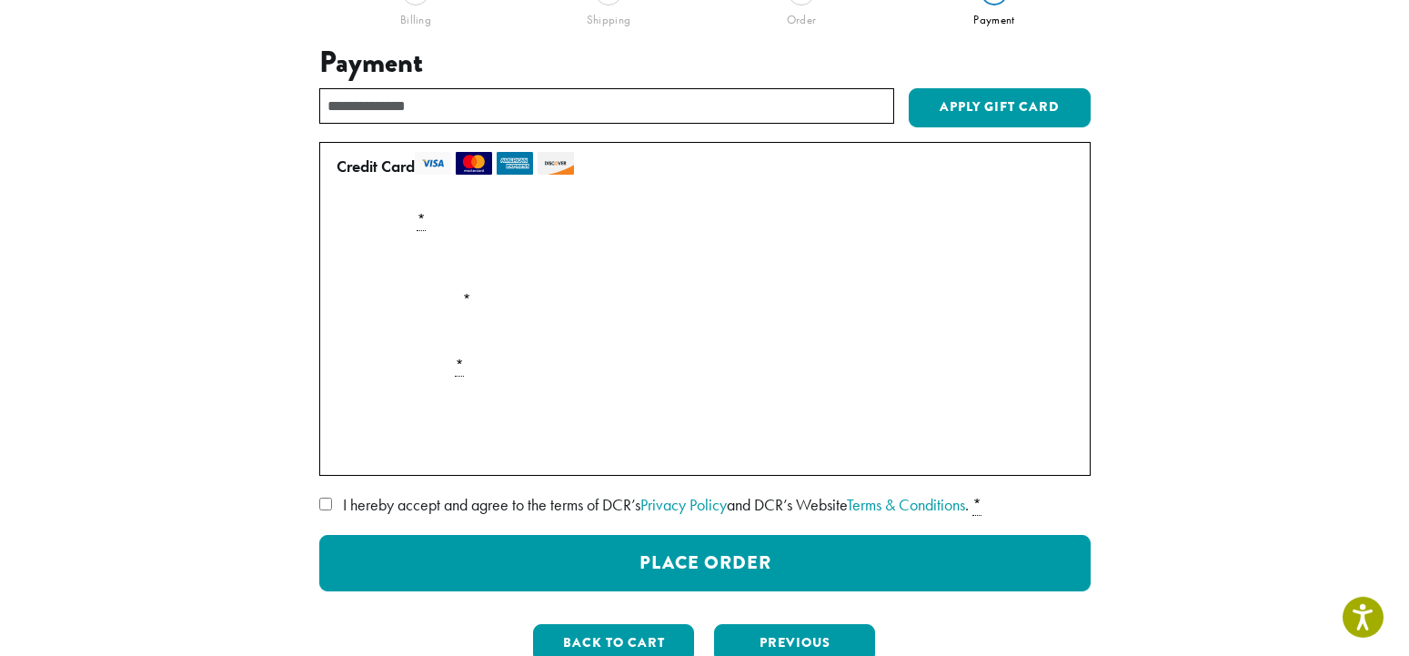
scroll to position [290, 0]
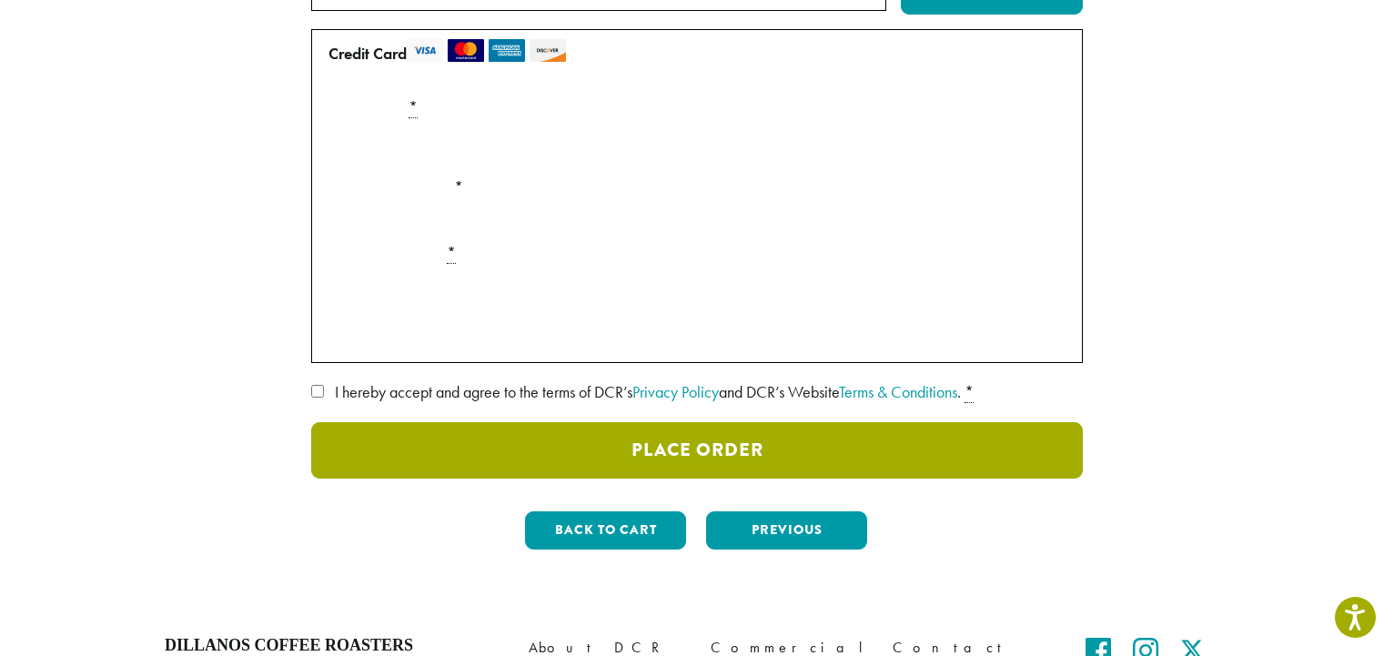
click at [703, 452] on button "Place Order" at bounding box center [696, 450] width 771 height 56
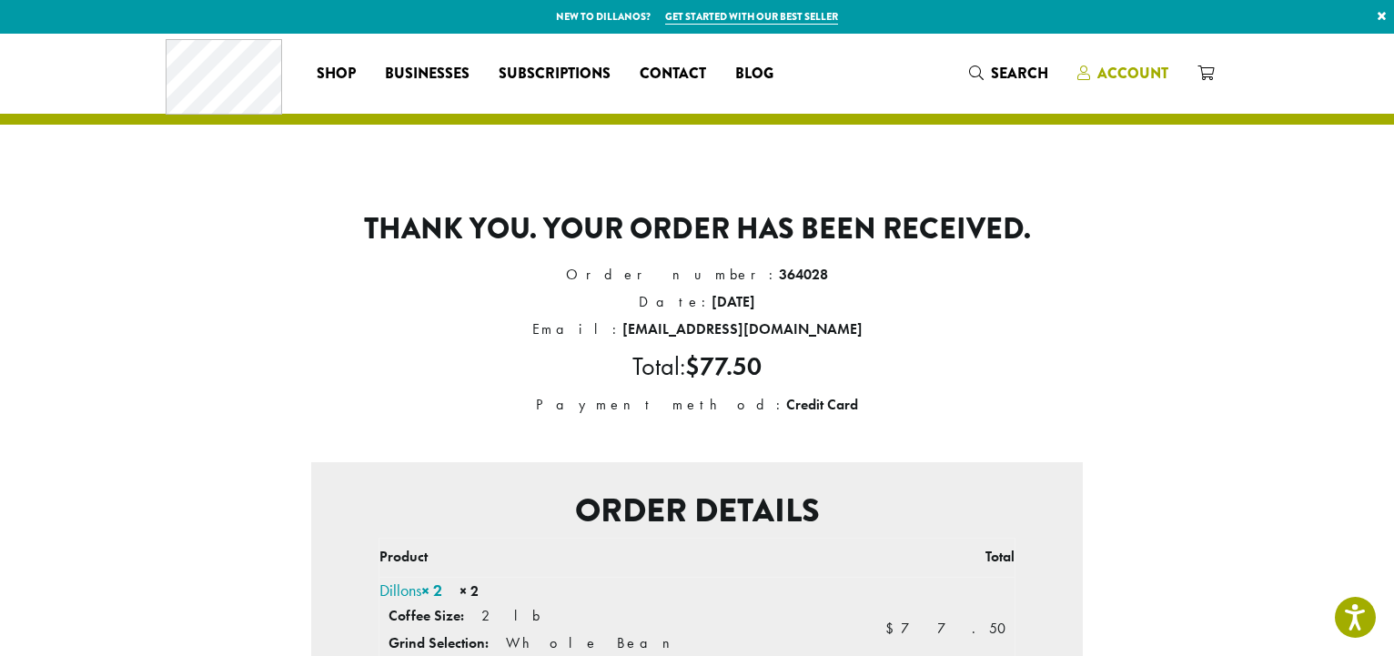
click at [1132, 72] on span "Account" at bounding box center [1132, 73] width 71 height 21
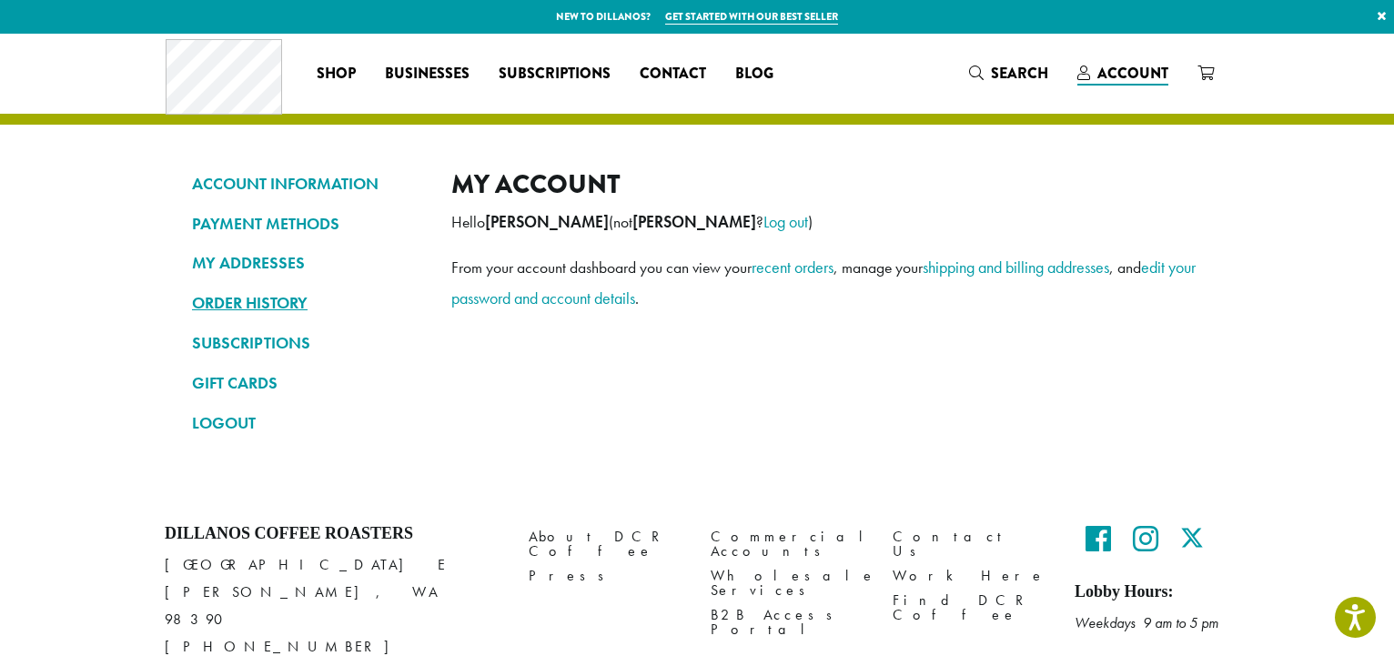
click at [229, 302] on link "ORDER HISTORY" at bounding box center [308, 302] width 232 height 31
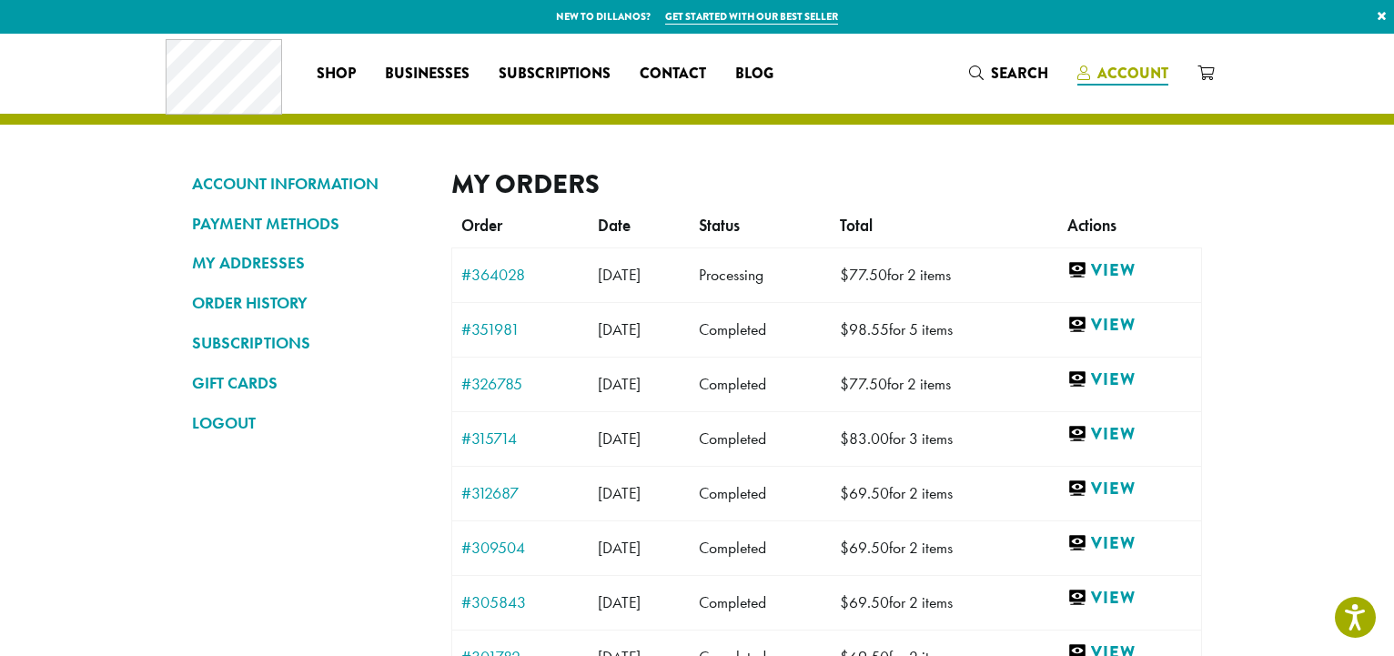
click at [1132, 71] on span "Account" at bounding box center [1132, 73] width 71 height 21
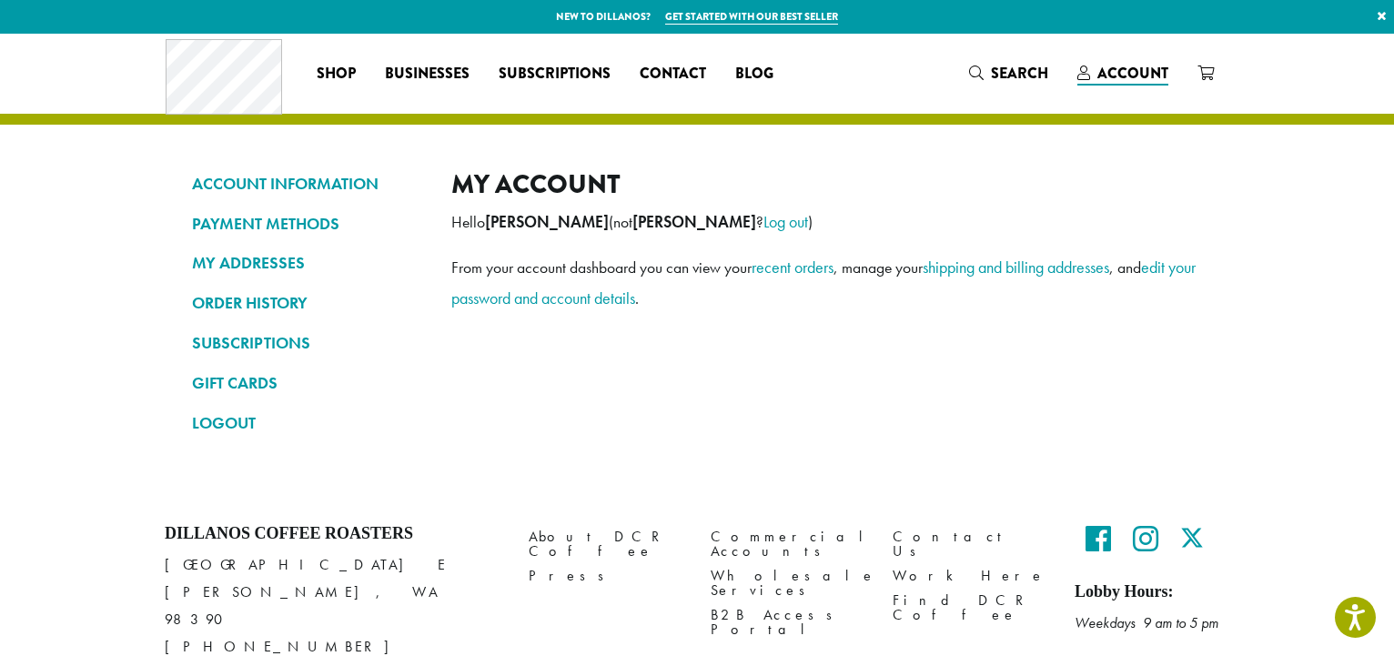
click at [222, 421] on link "LOGOUT" at bounding box center [308, 423] width 232 height 31
